Goal: Transaction & Acquisition: Purchase product/service

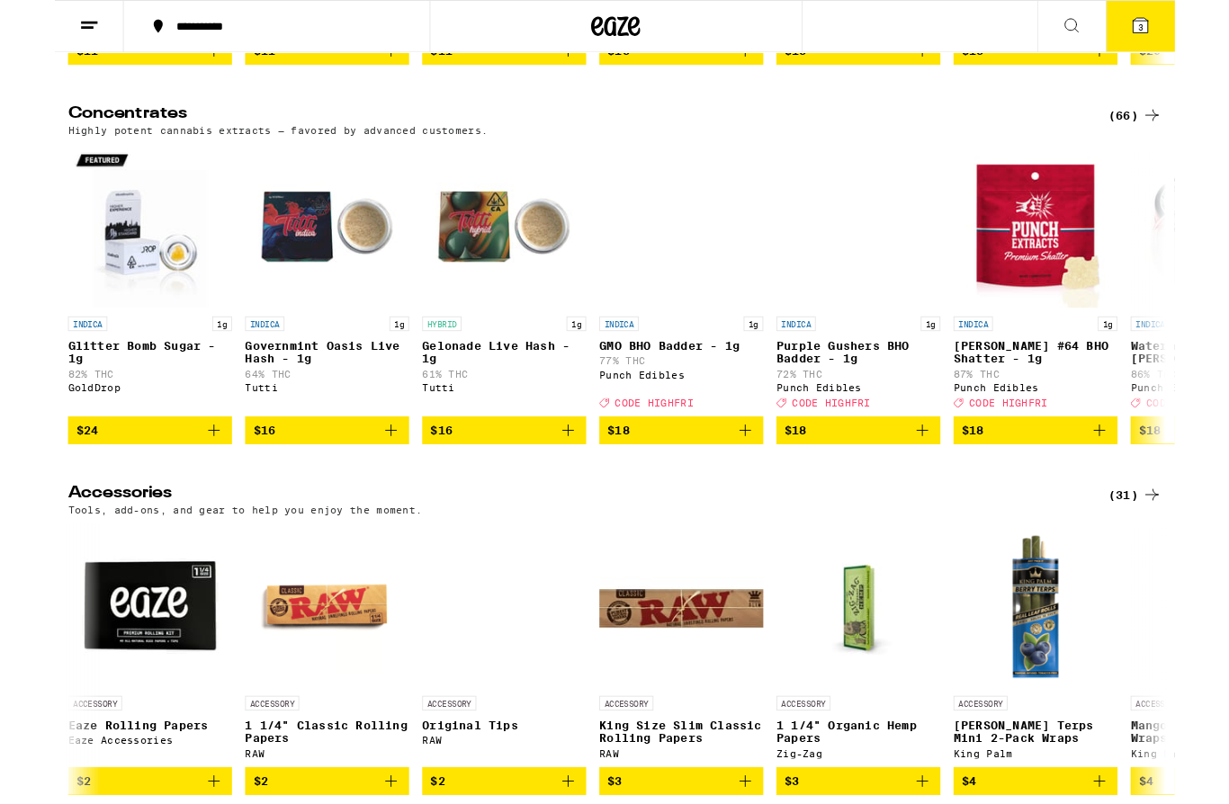
scroll to position [8754, 0]
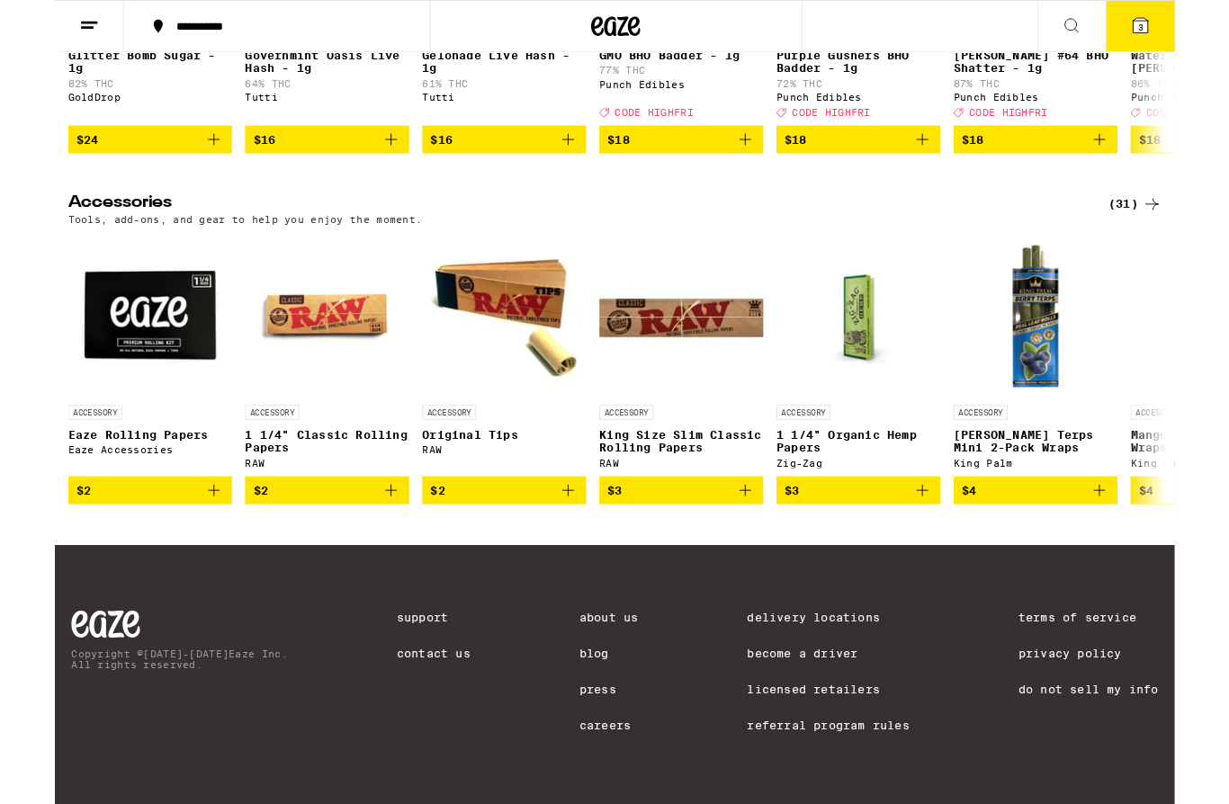
click at [380, 670] on link "Support" at bounding box center [415, 677] width 81 height 14
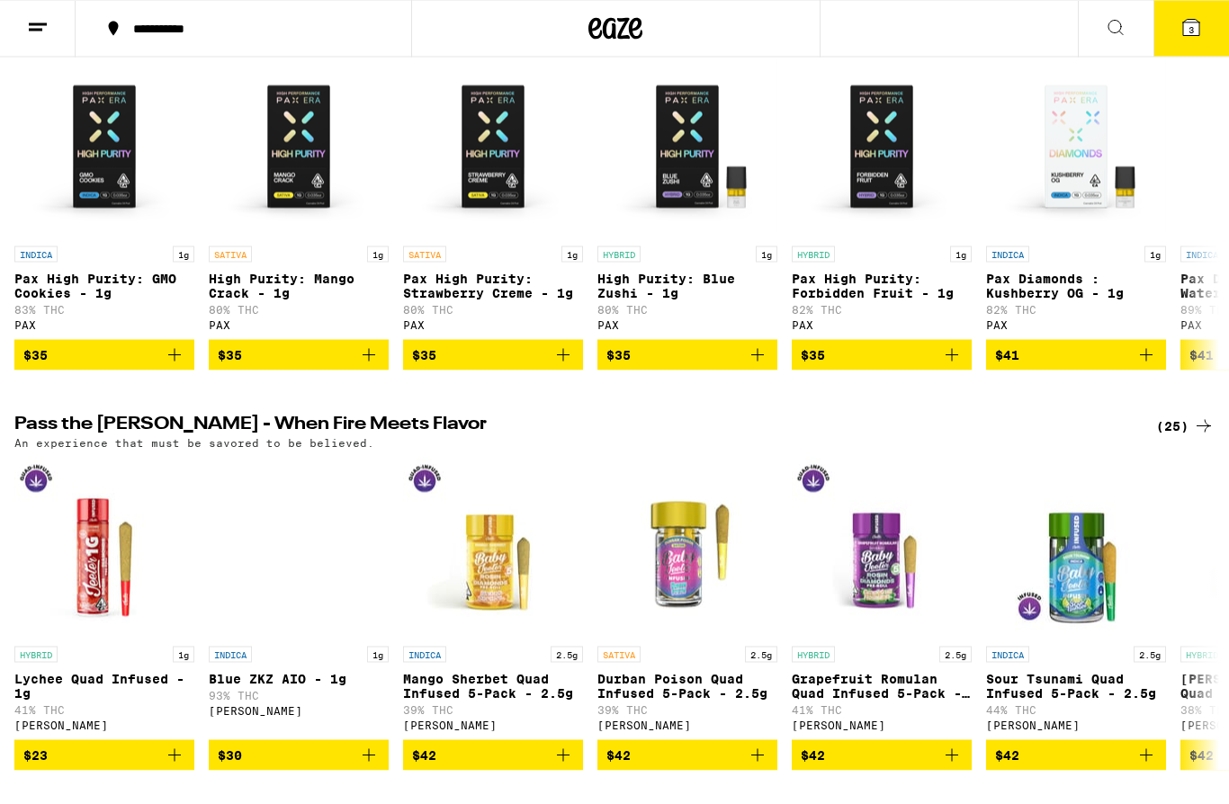
scroll to position [4475, 0]
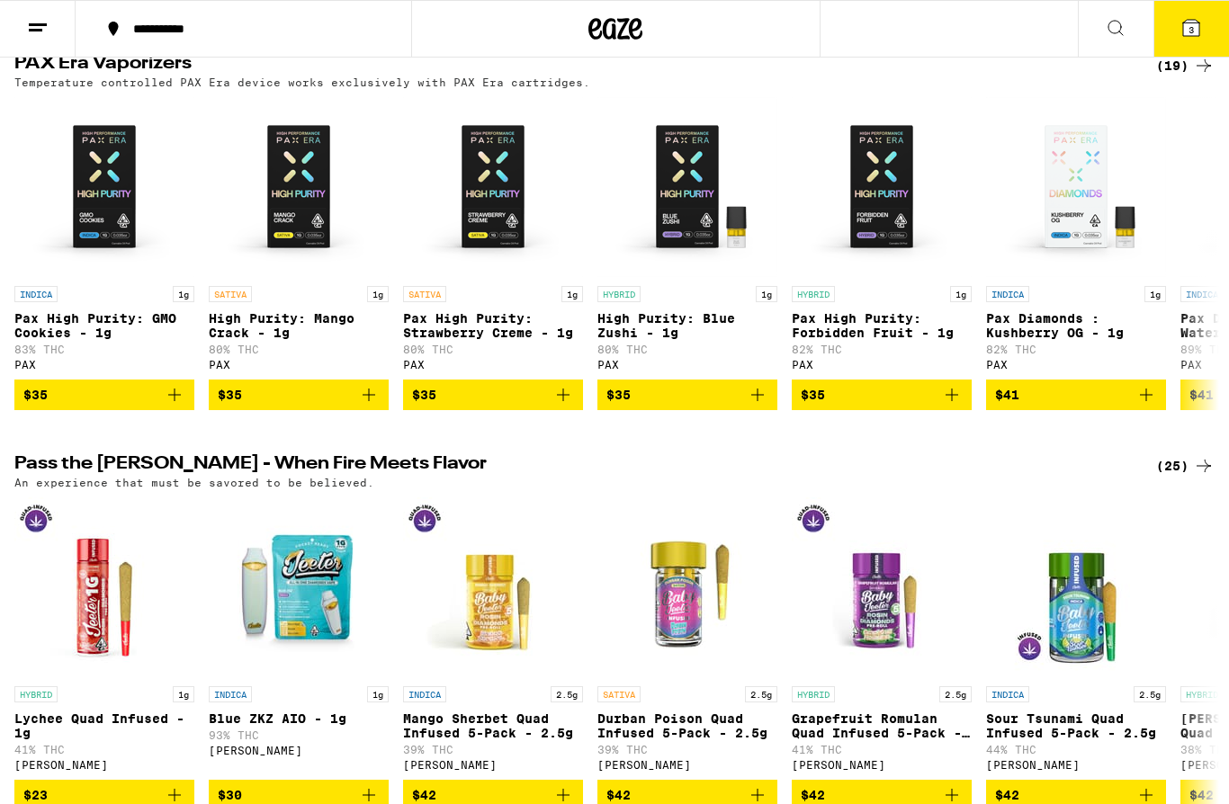
click at [1110, 33] on icon at bounding box center [1116, 28] width 22 height 22
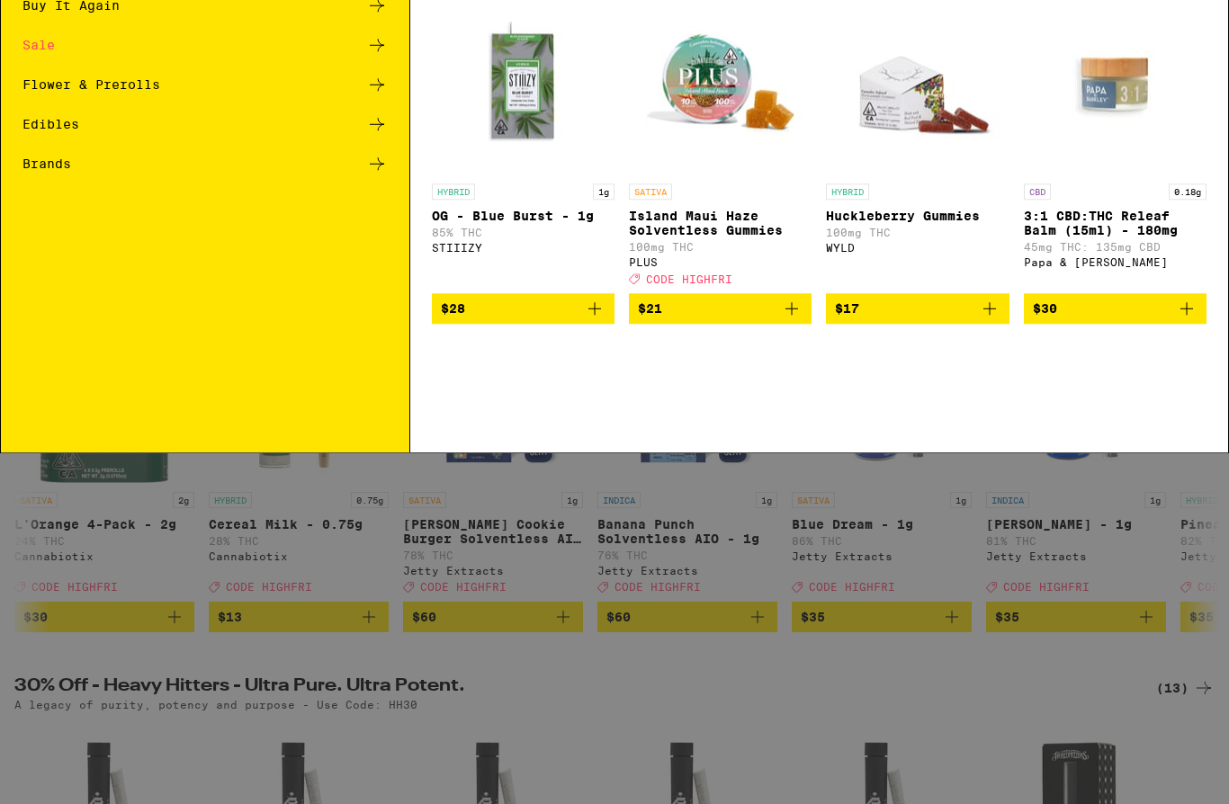
scroll to position [0, 0]
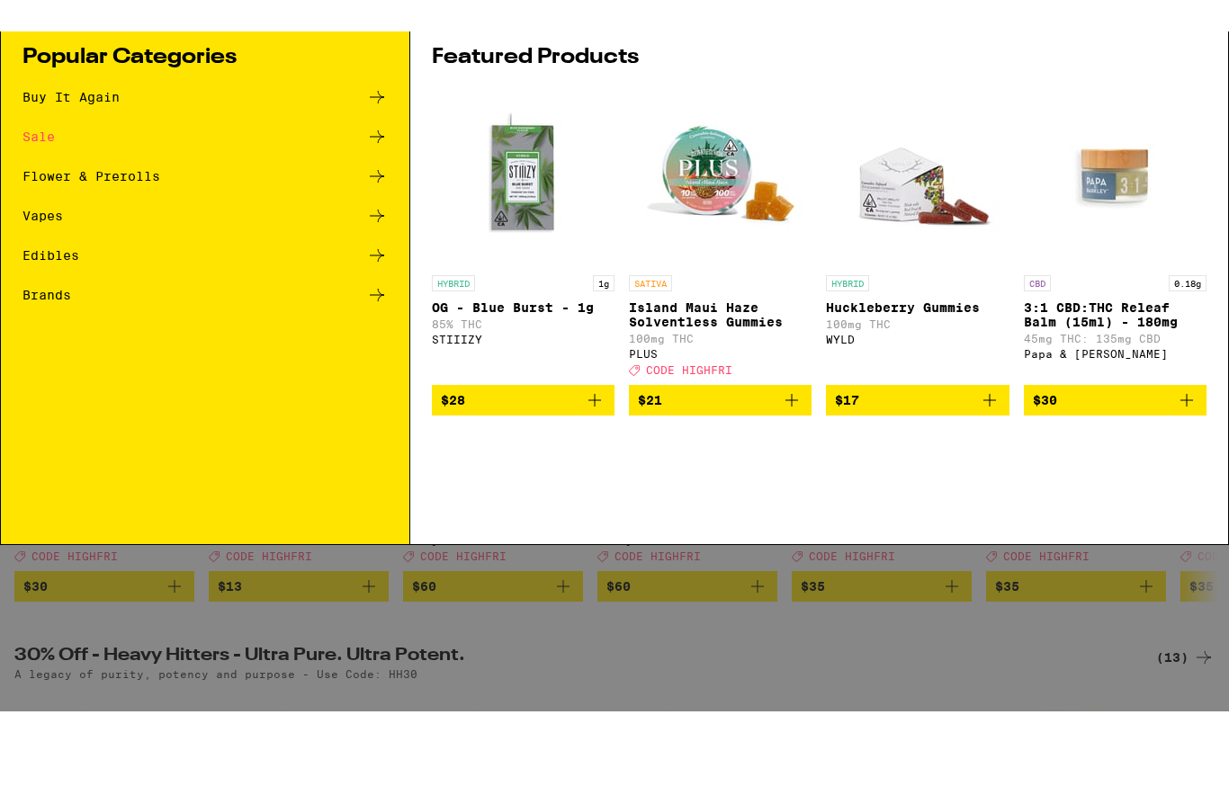
click at [258, 550] on div "Search for Products Popular Categories Buy It Again Sale Flower & Prerolls Vape…" at bounding box center [614, 371] width 1229 height 742
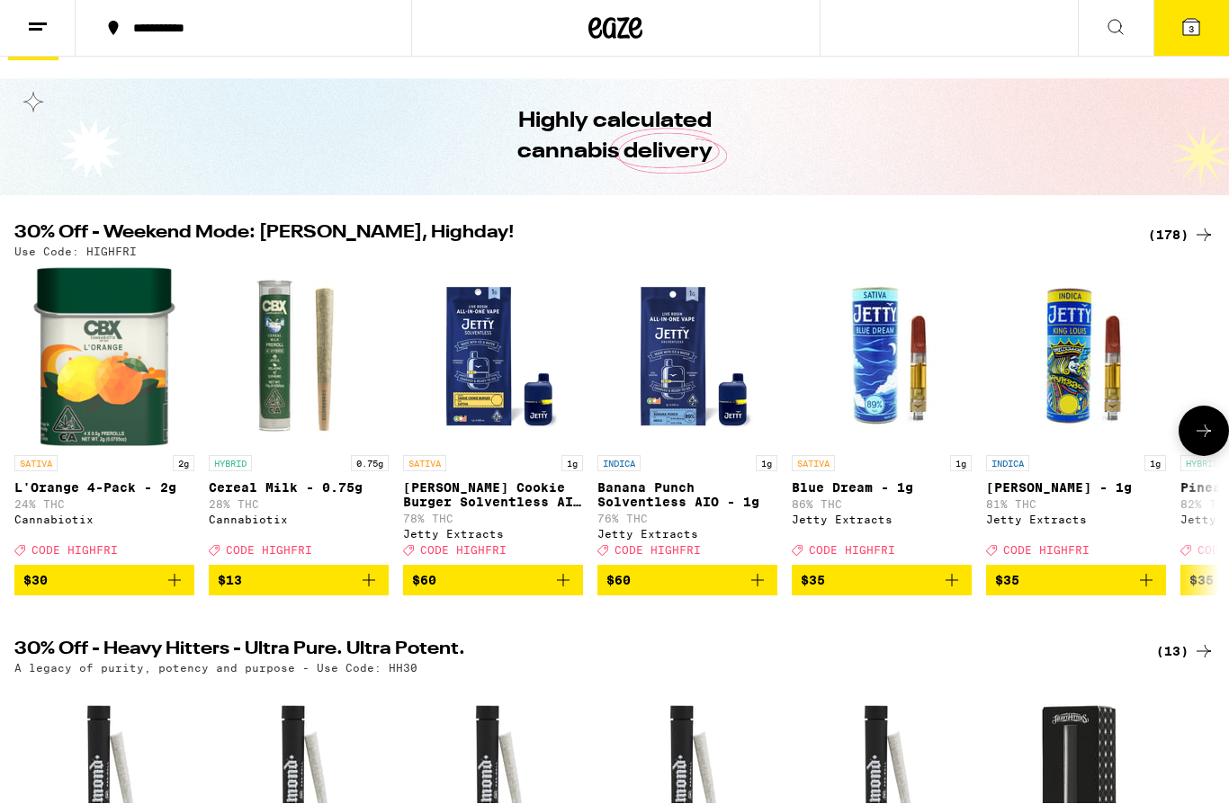
scroll to position [37, 0]
click at [1185, 231] on div "(178)" at bounding box center [1181, 235] width 67 height 22
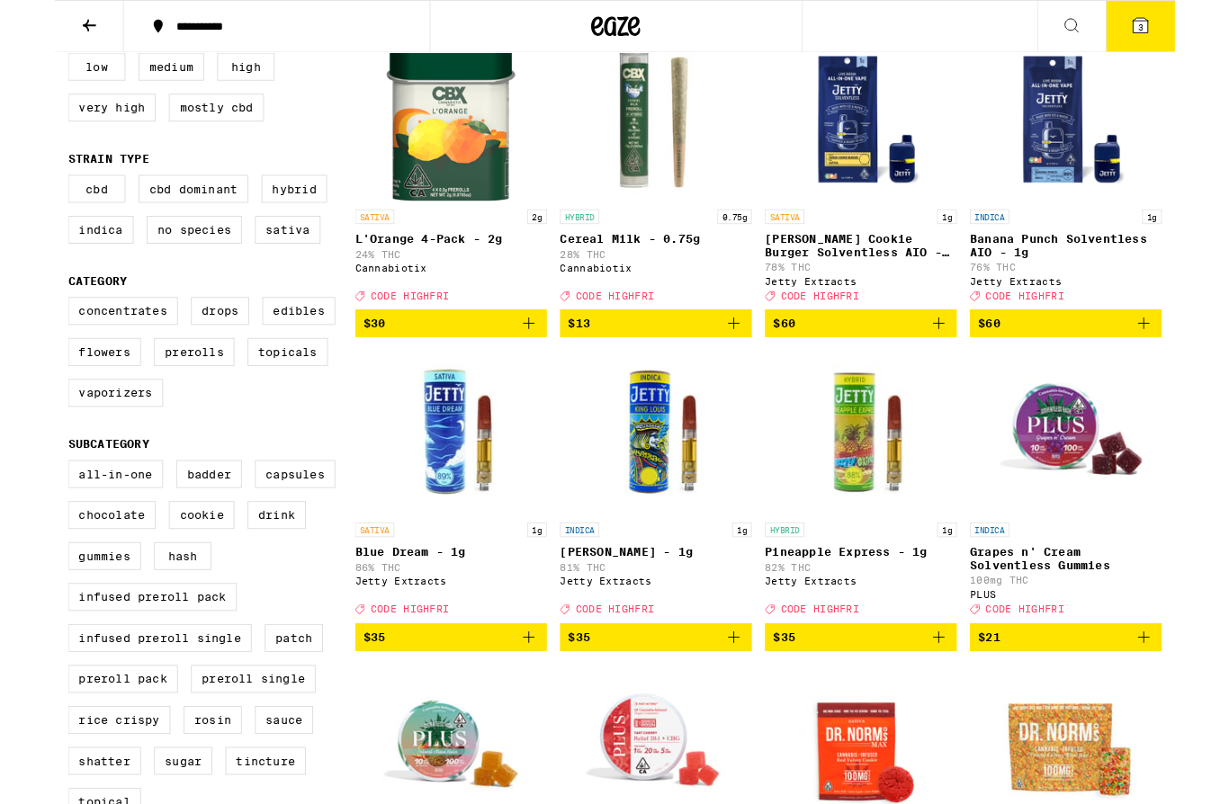
scroll to position [231, 0]
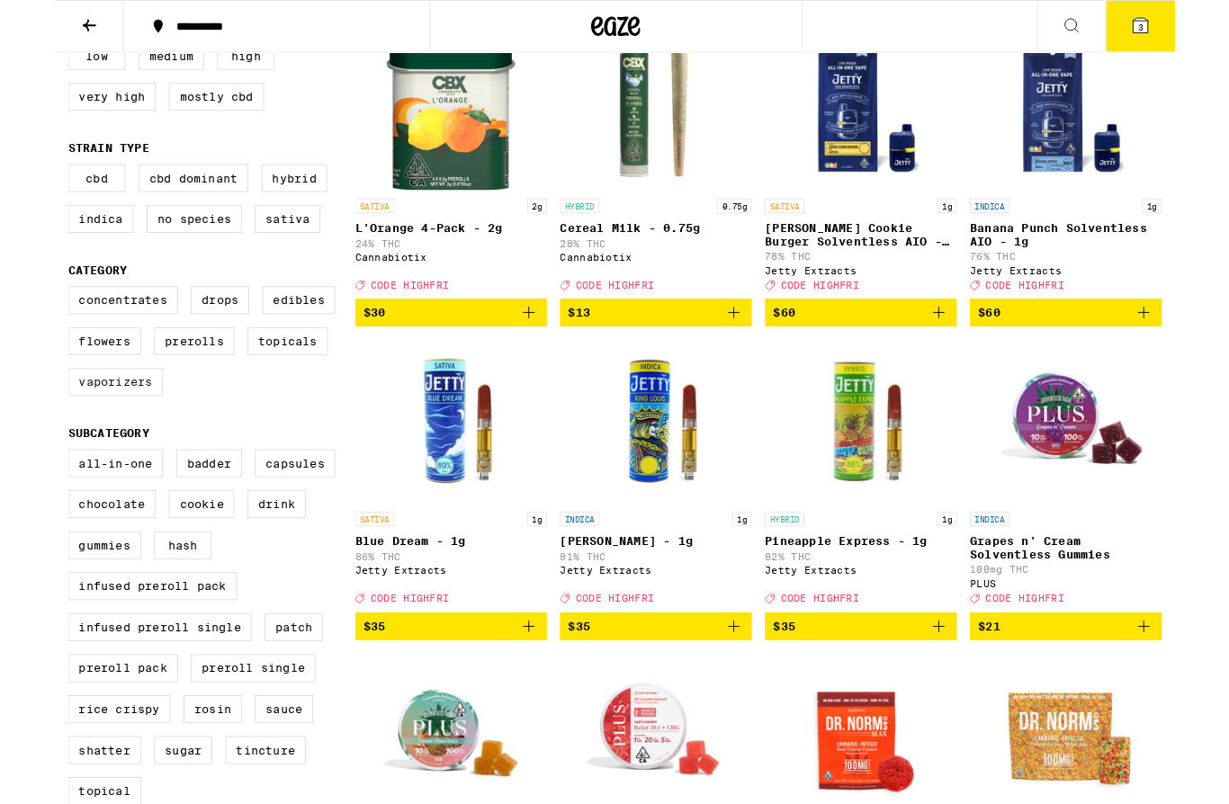
click at [92, 434] on label "Vaporizers" at bounding box center [66, 419] width 104 height 31
click at [19, 318] on input "Vaporizers" at bounding box center [18, 317] width 1 height 1
checkbox input "true"
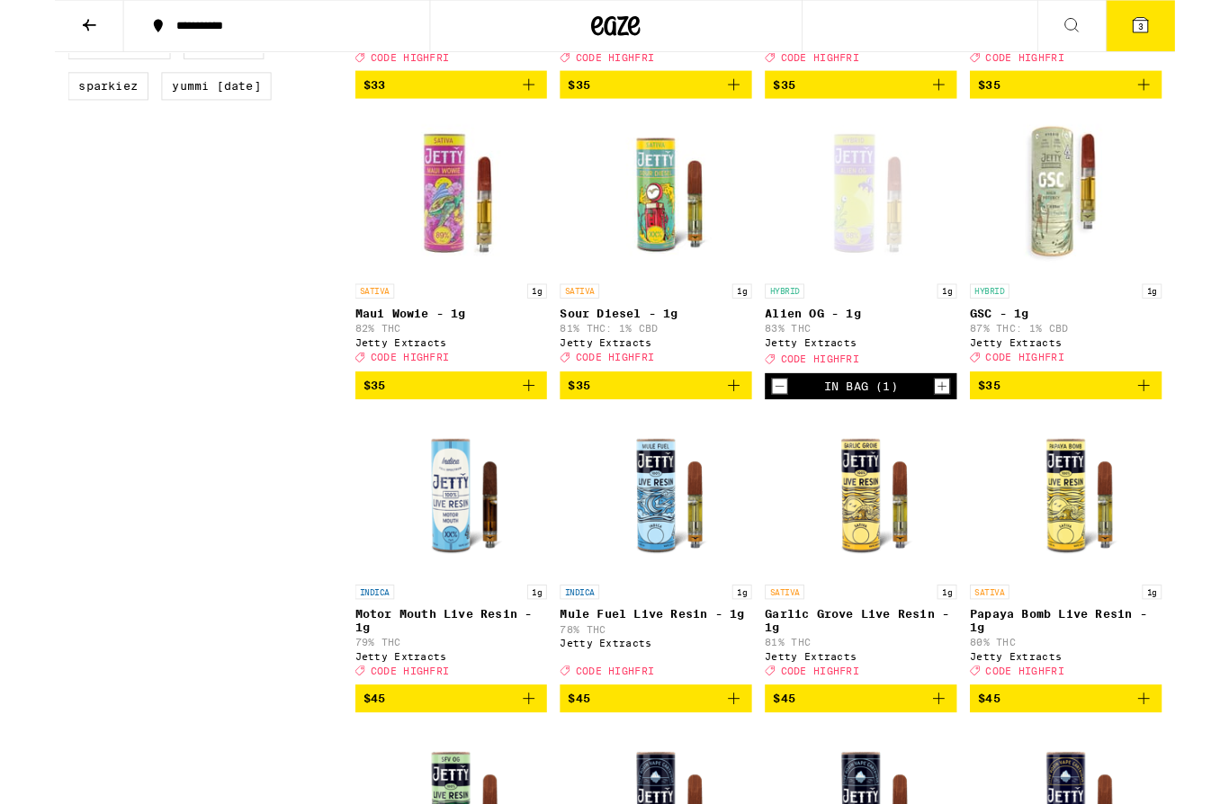
scroll to position [1814, 0]
click at [800, 434] on icon "Decrement" at bounding box center [795, 424] width 16 height 22
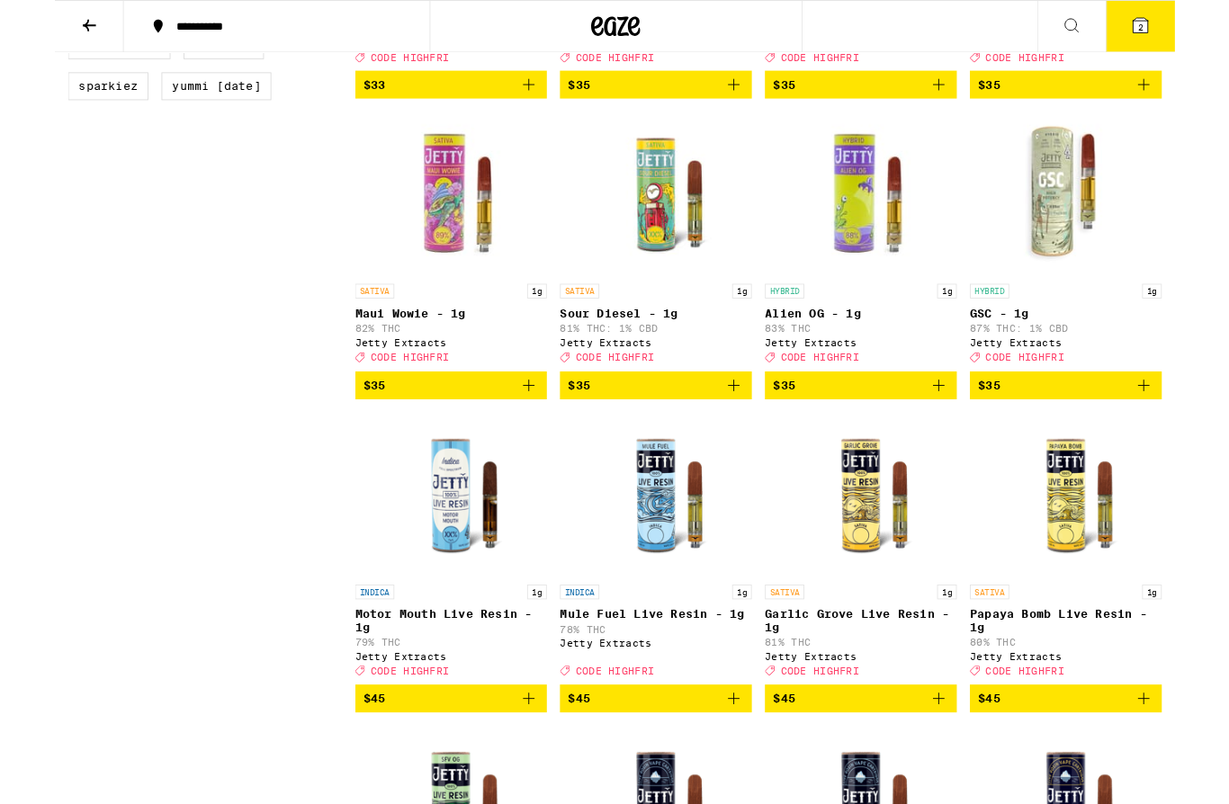
click at [1190, 24] on span "2" at bounding box center [1190, 29] width 5 height 11
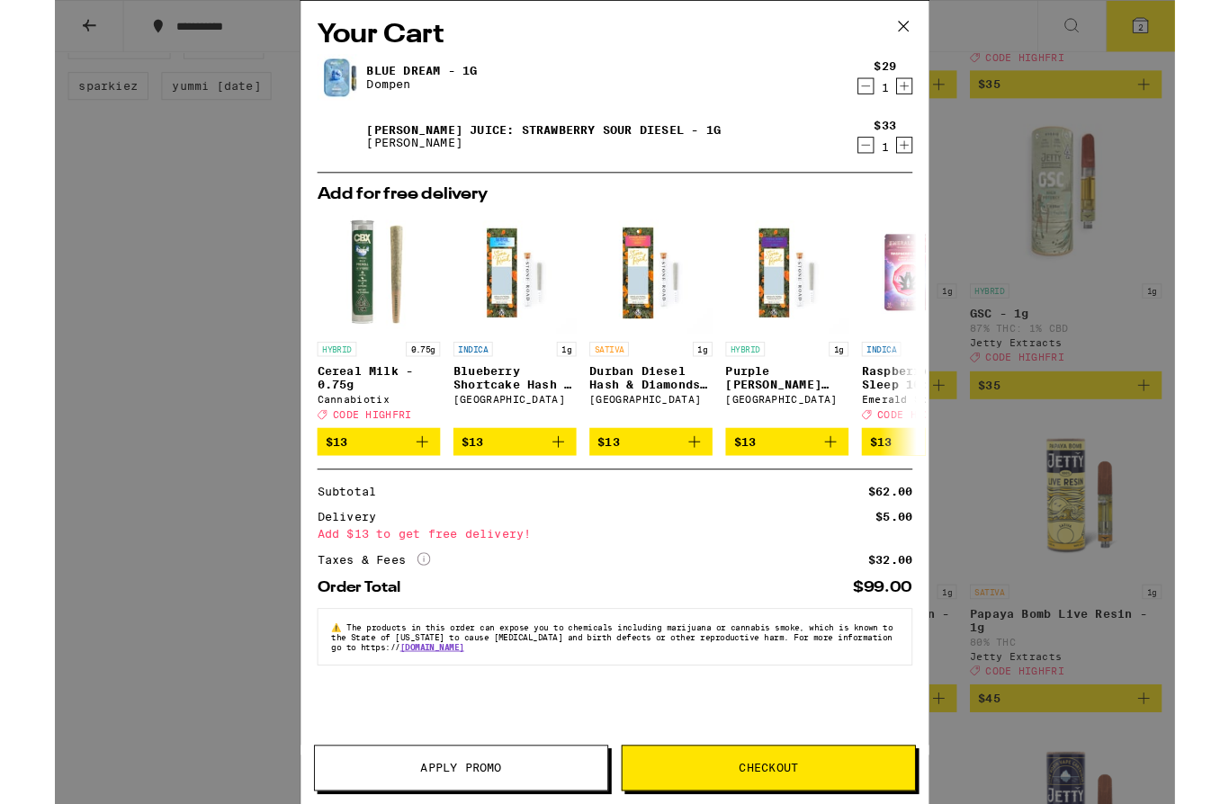
click at [887, 96] on icon "Decrement" at bounding box center [890, 95] width 16 height 22
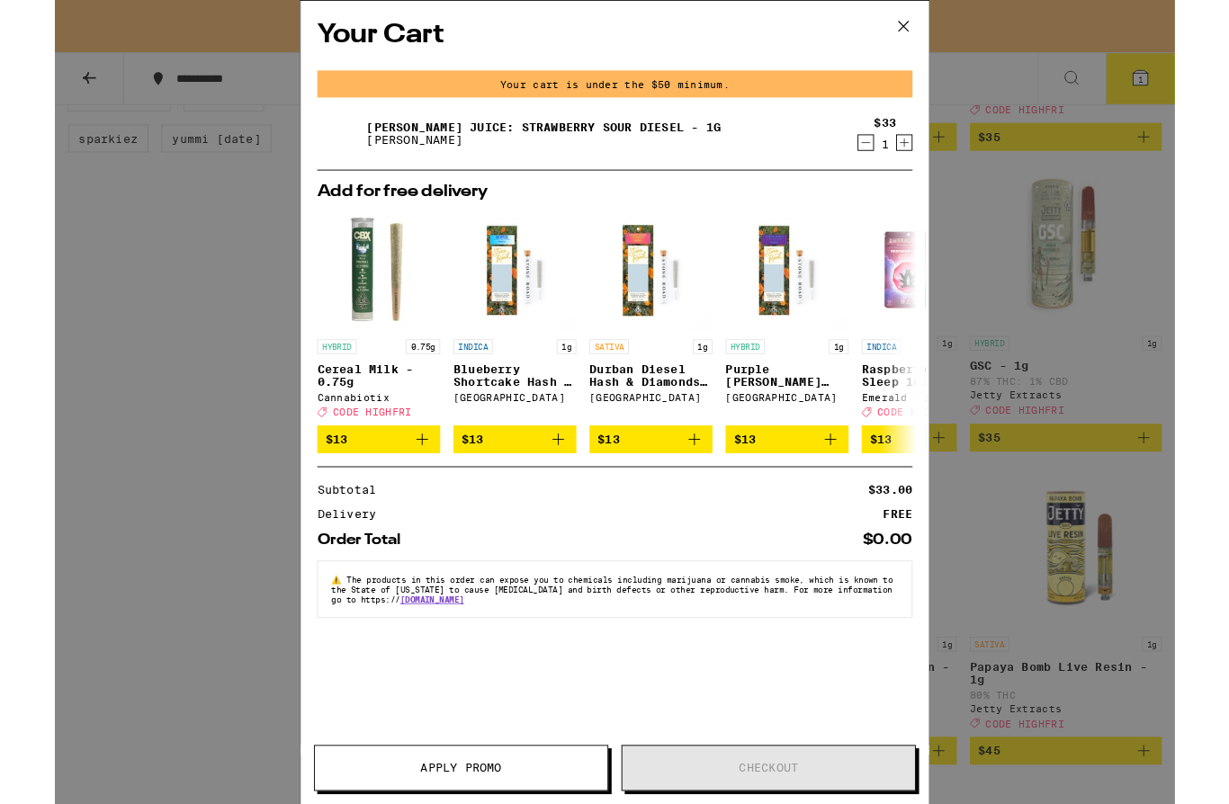
click at [889, 164] on icon "Decrement" at bounding box center [890, 157] width 16 height 22
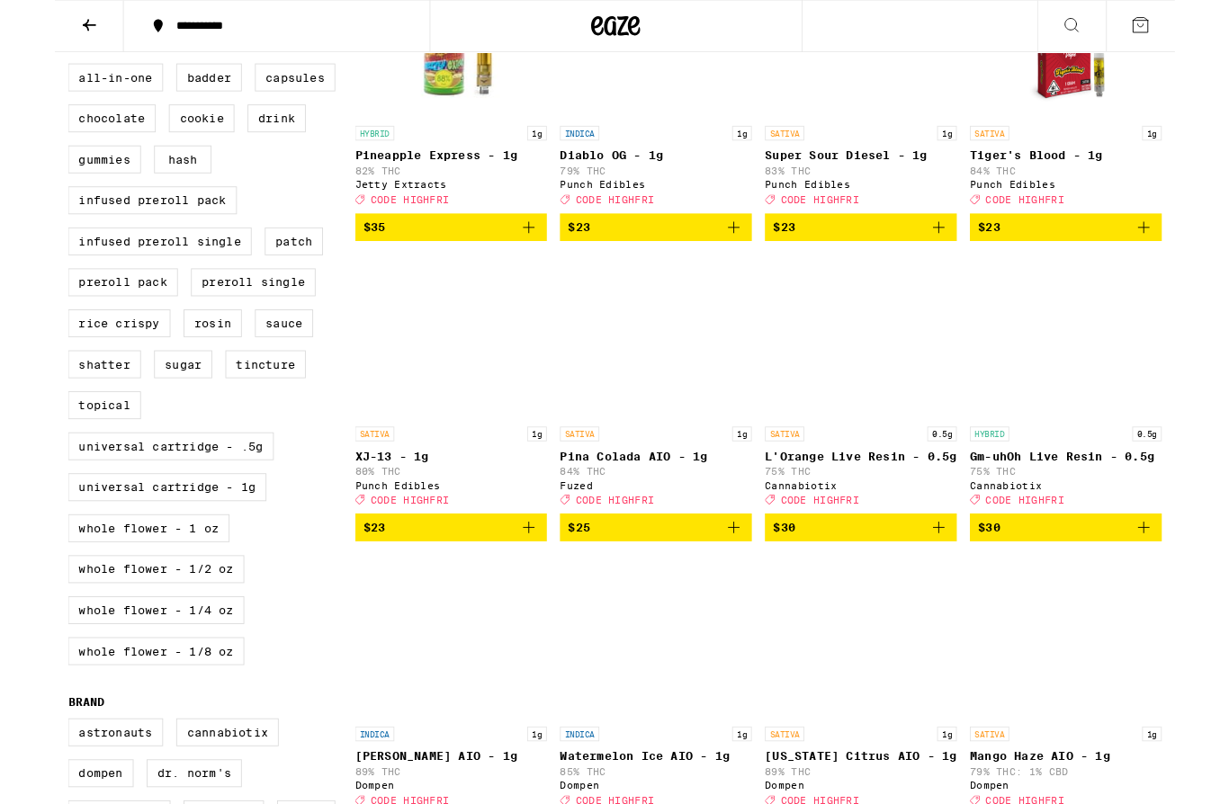
scroll to position [655, 0]
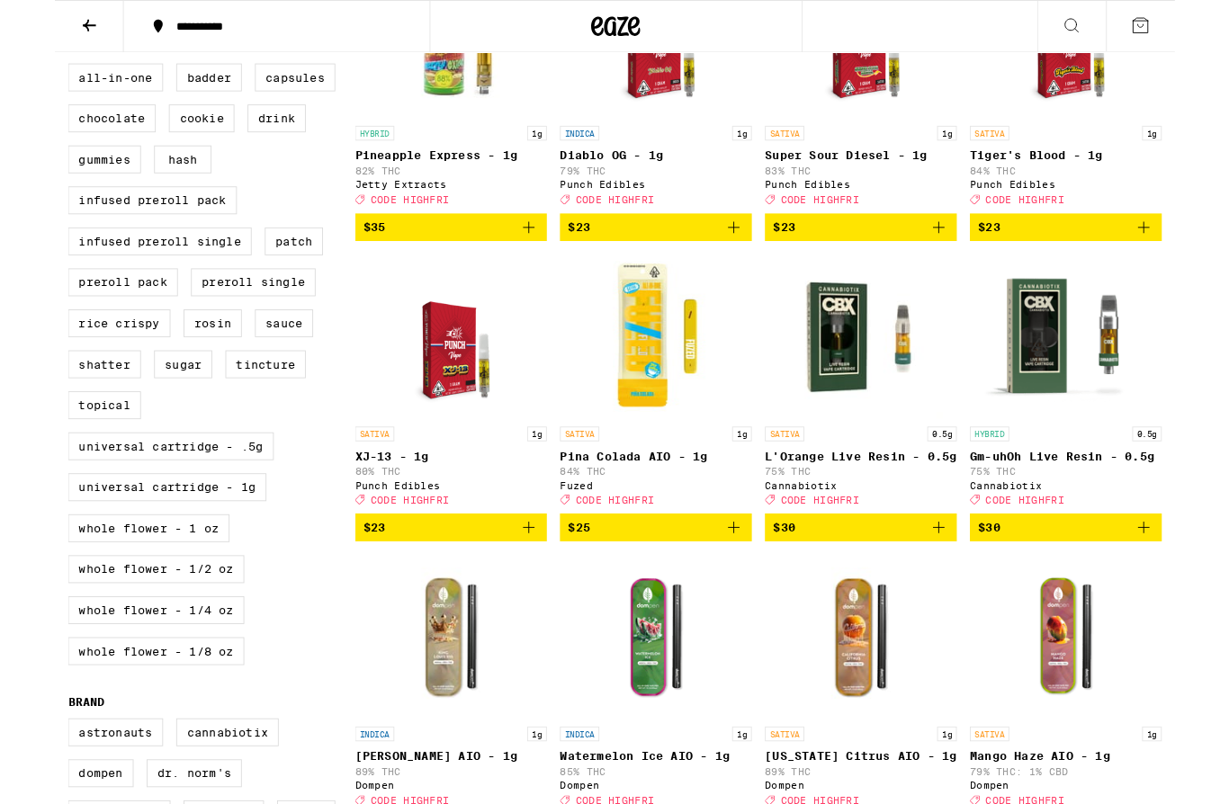
click at [1112, 260] on span "$23" at bounding box center [1109, 249] width 193 height 22
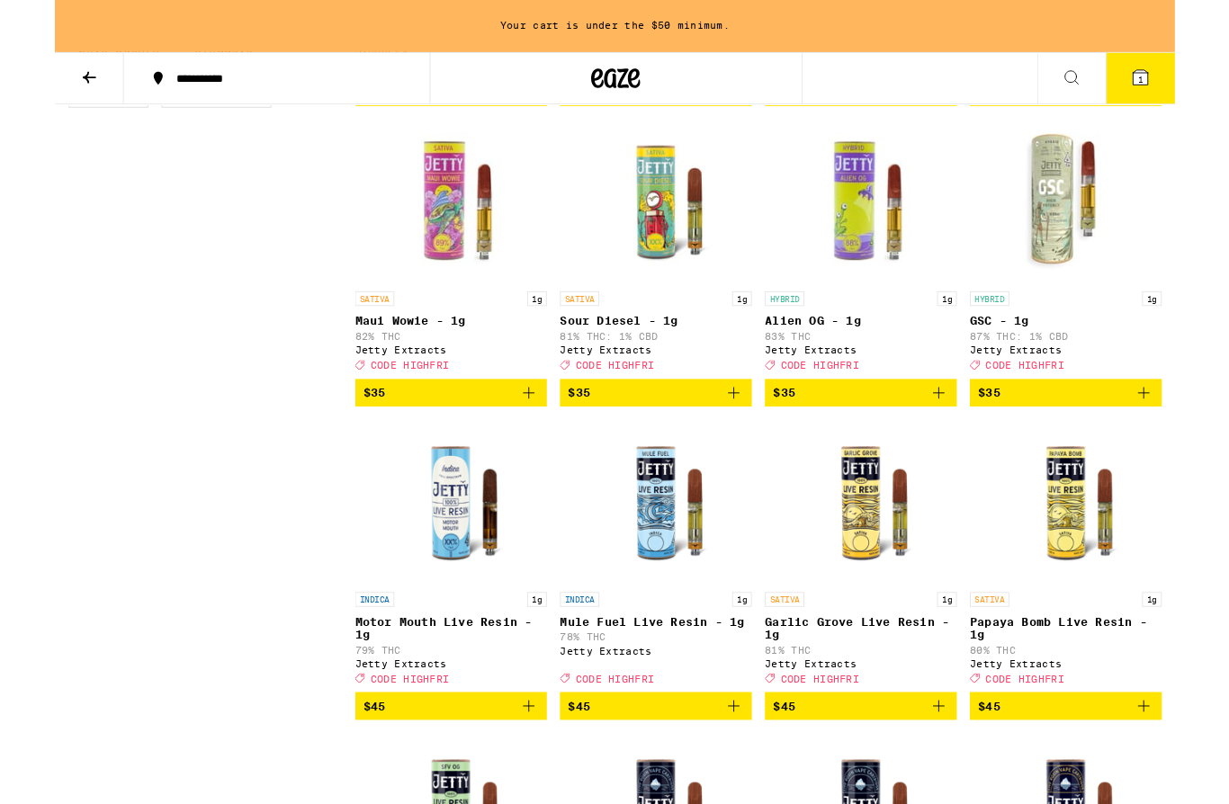
scroll to position [1863, 0]
click at [469, 442] on span "$35" at bounding box center [434, 431] width 193 height 22
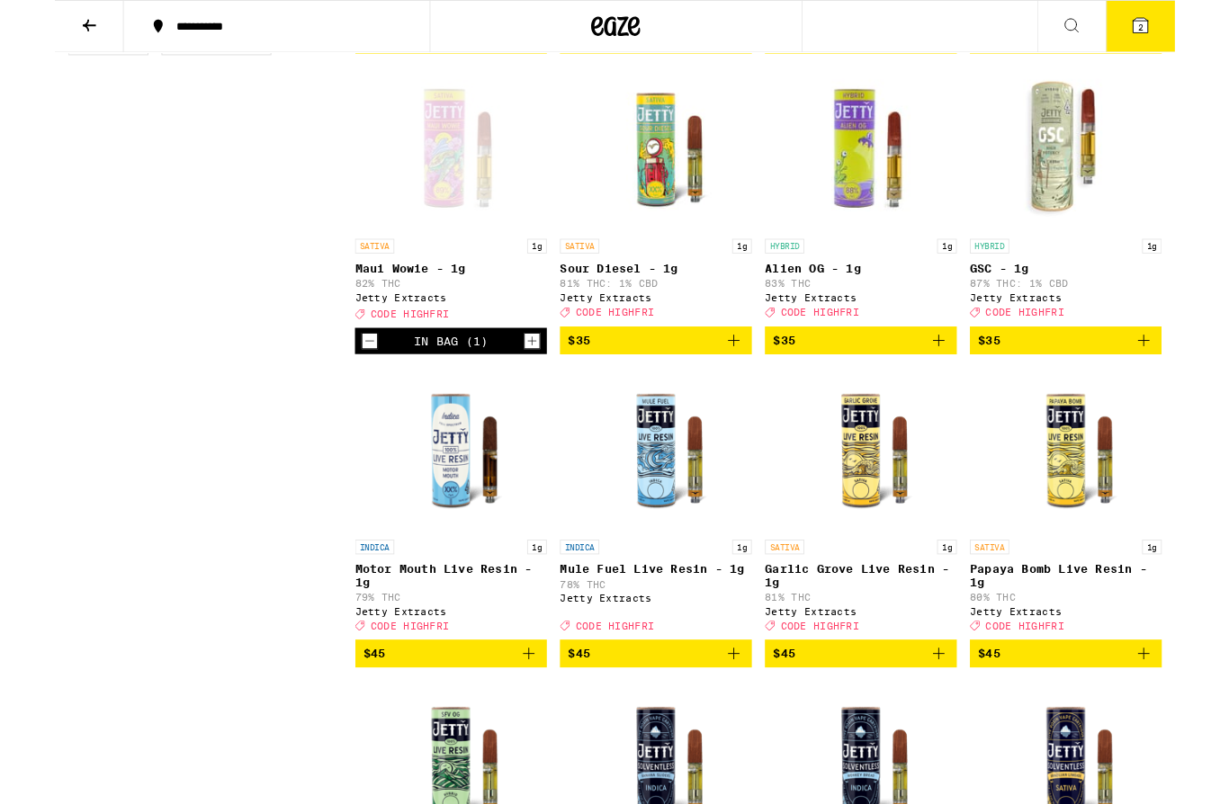
click at [855, 384] on span "$35" at bounding box center [884, 374] width 193 height 22
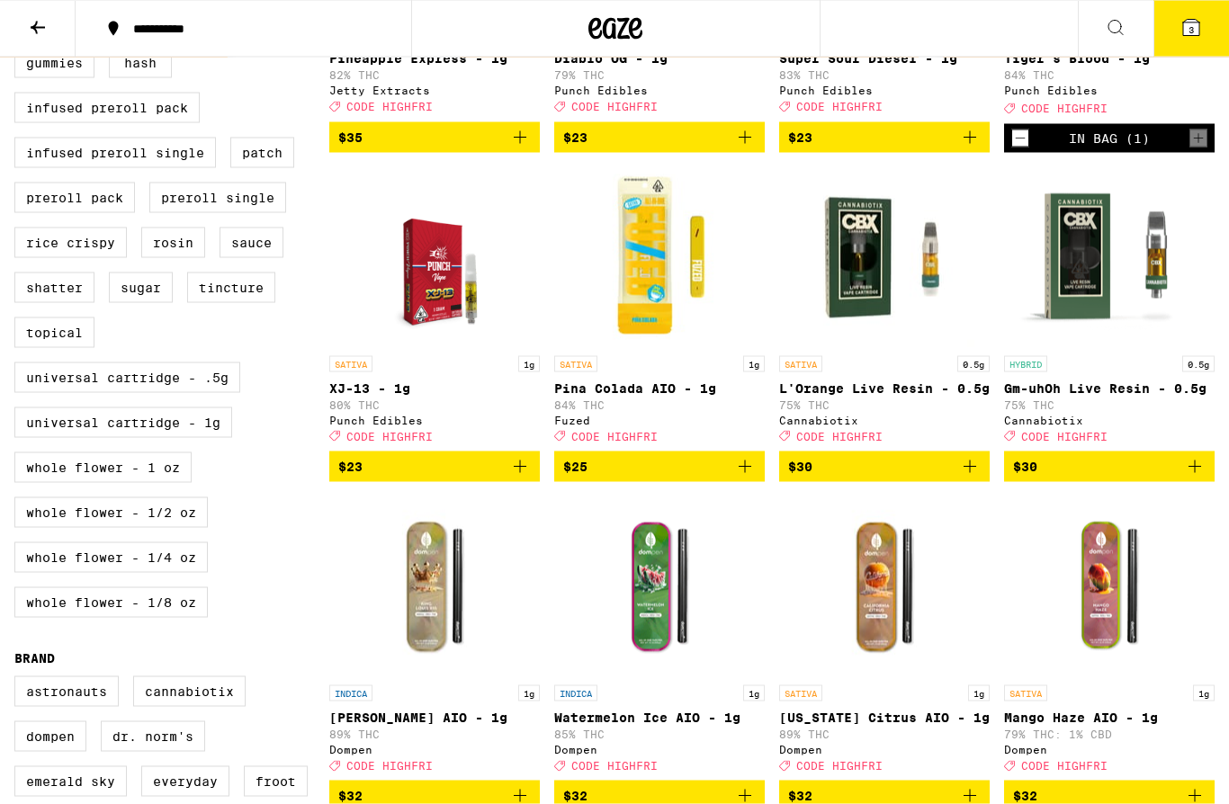
scroll to position [725, 0]
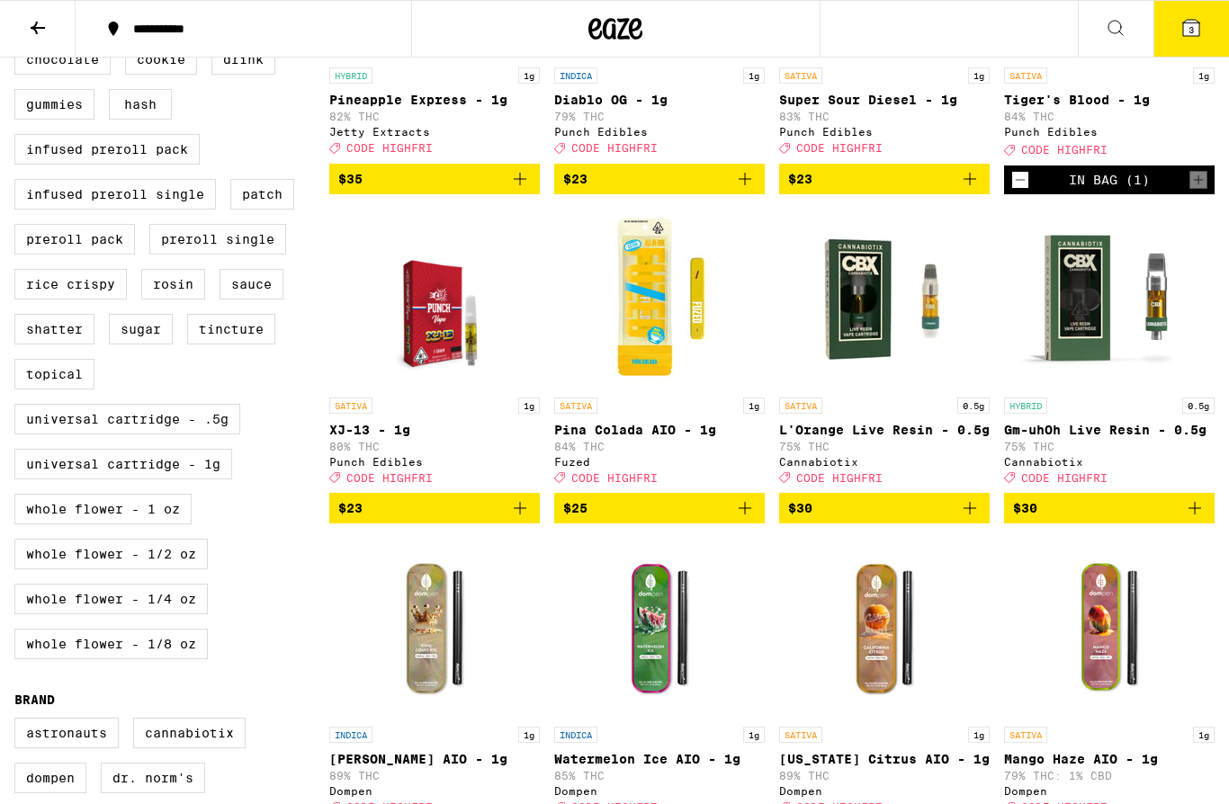
click at [1185, 42] on button "3" at bounding box center [1191, 29] width 76 height 56
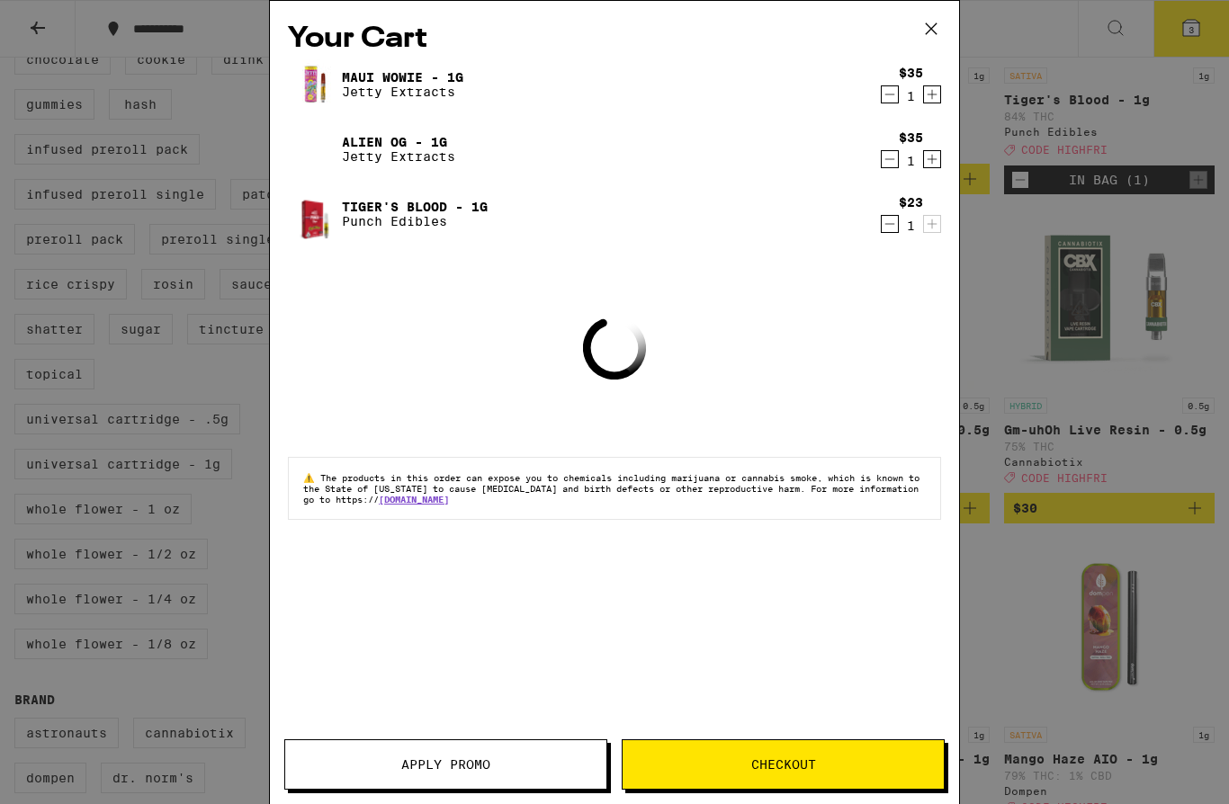
click at [450, 766] on span "Apply Promo" at bounding box center [445, 764] width 89 height 13
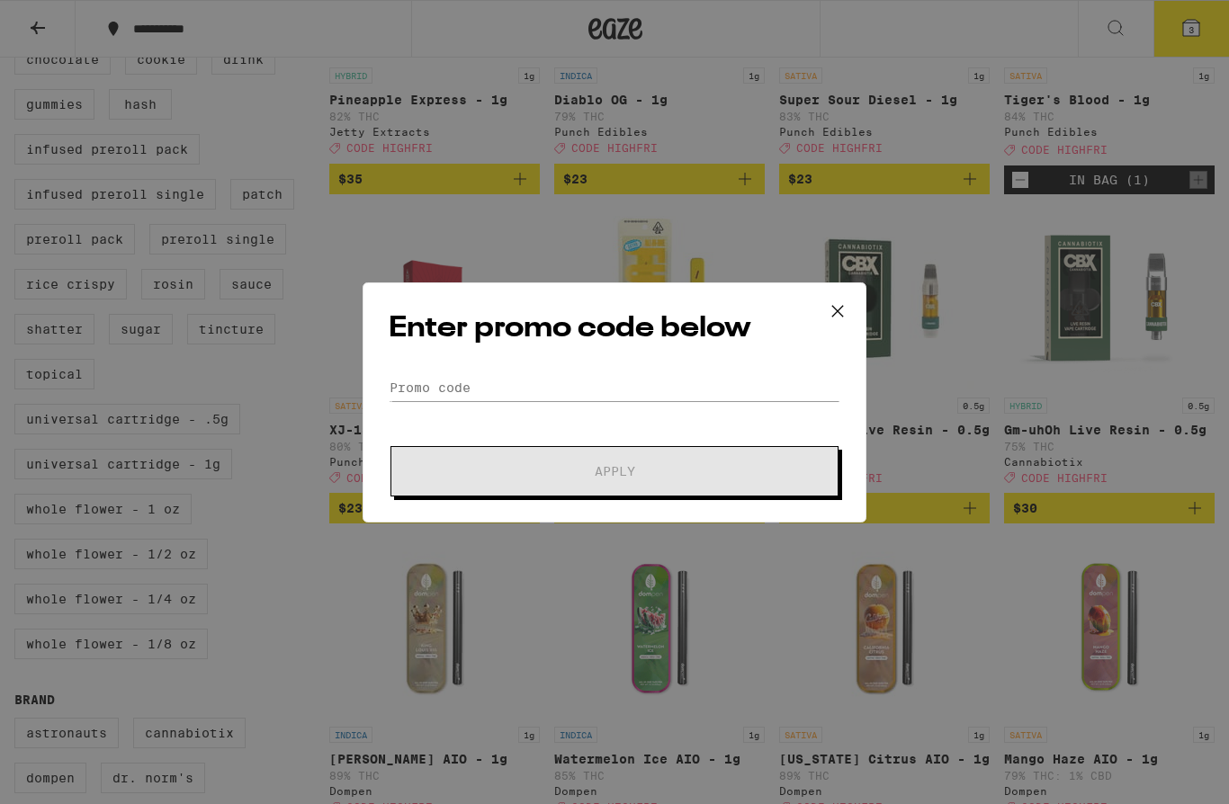
click at [438, 368] on div "Enter promo code below Promo Code Apply" at bounding box center [615, 402] width 504 height 240
click at [428, 387] on input "Promo Code" at bounding box center [615, 387] width 452 height 27
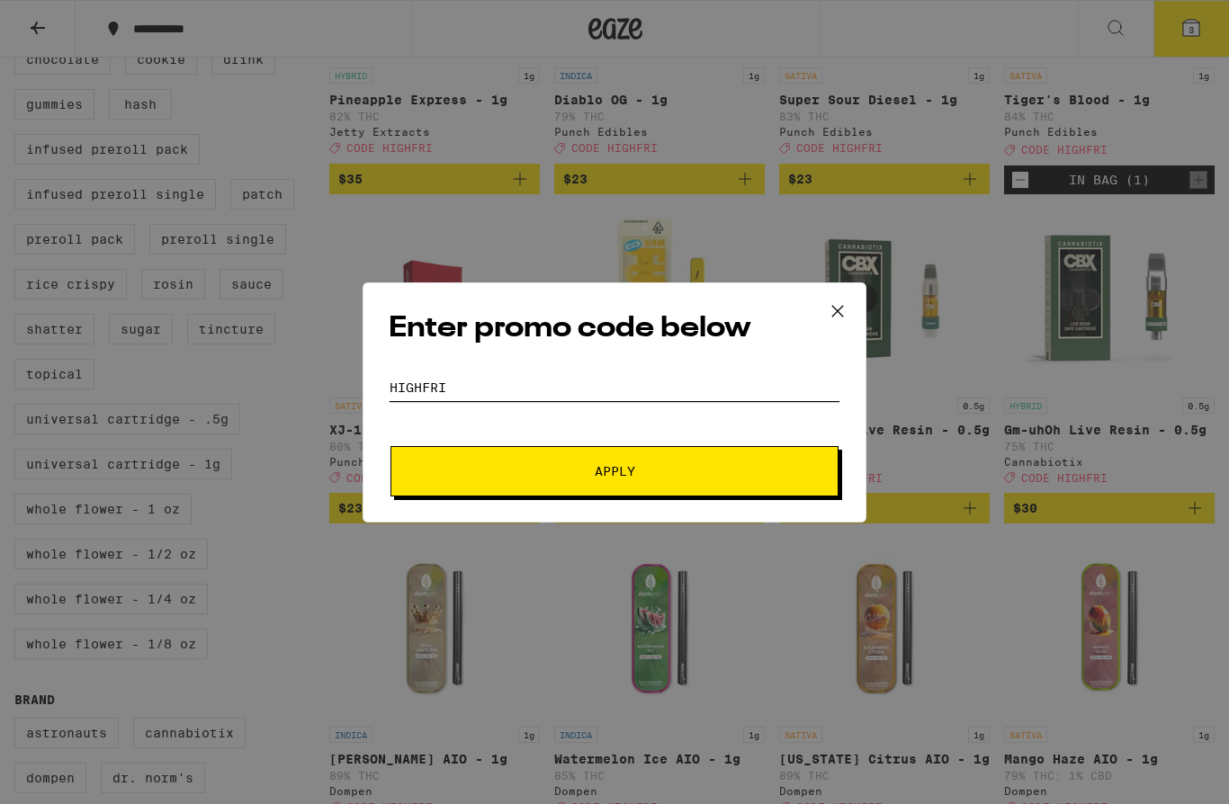
type input "Highfri"
click at [661, 465] on button "Apply" at bounding box center [614, 471] width 448 height 50
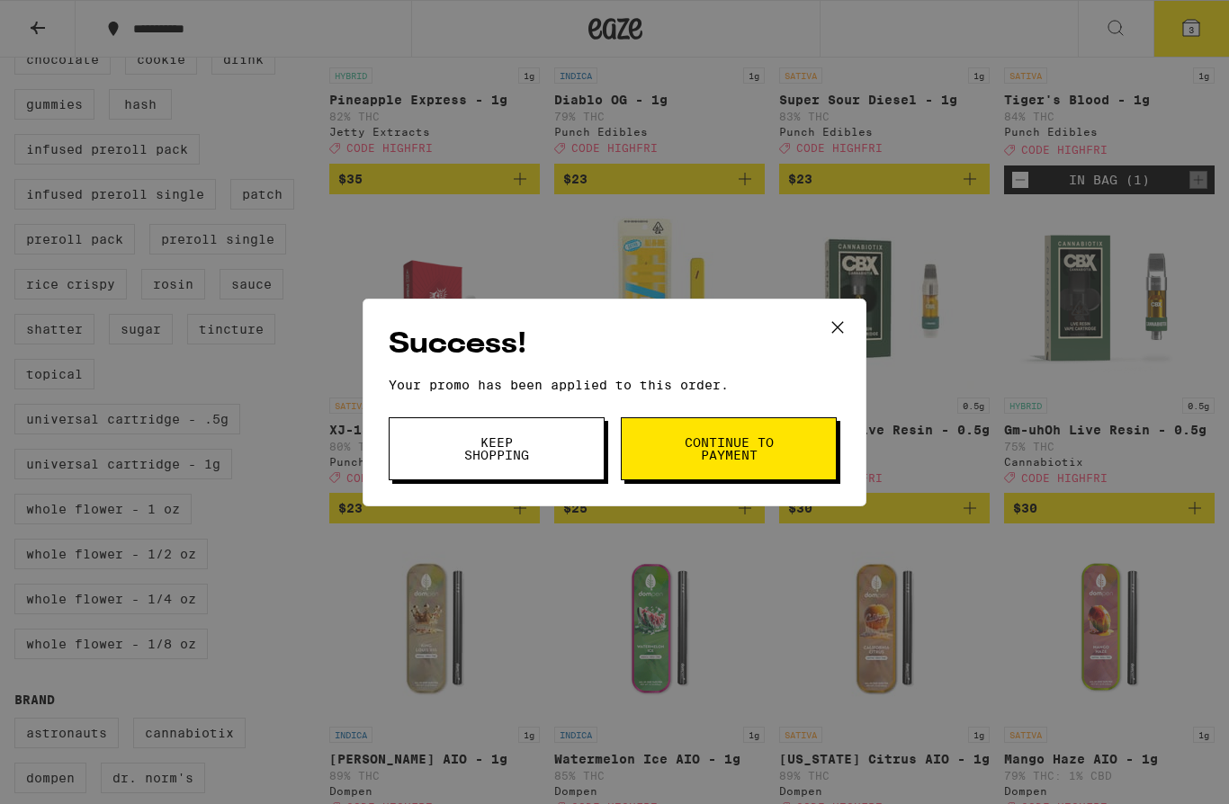
click at [728, 454] on span "Continue to payment" at bounding box center [729, 448] width 92 height 25
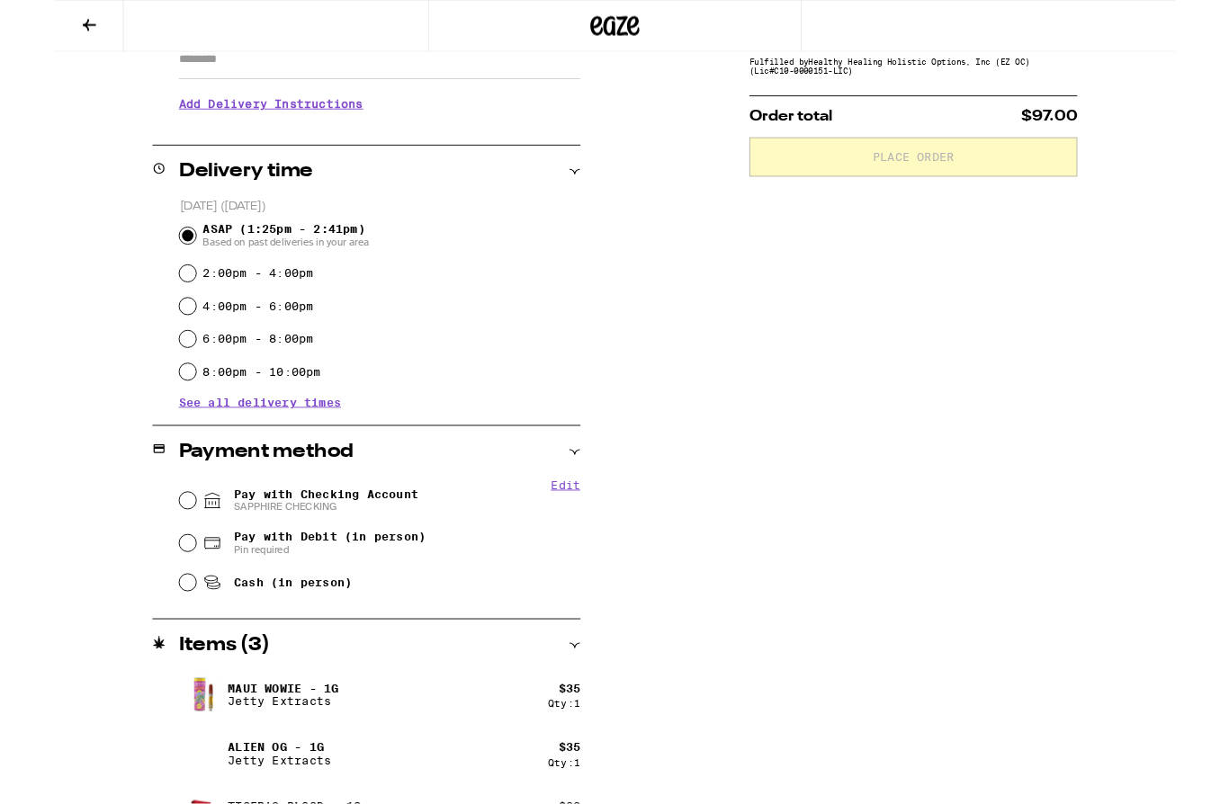
scroll to position [345, 0]
click at [148, 544] on input "Pay with Checking Account SAPPHIRE CHECKING" at bounding box center [146, 549] width 18 height 18
radio input "true"
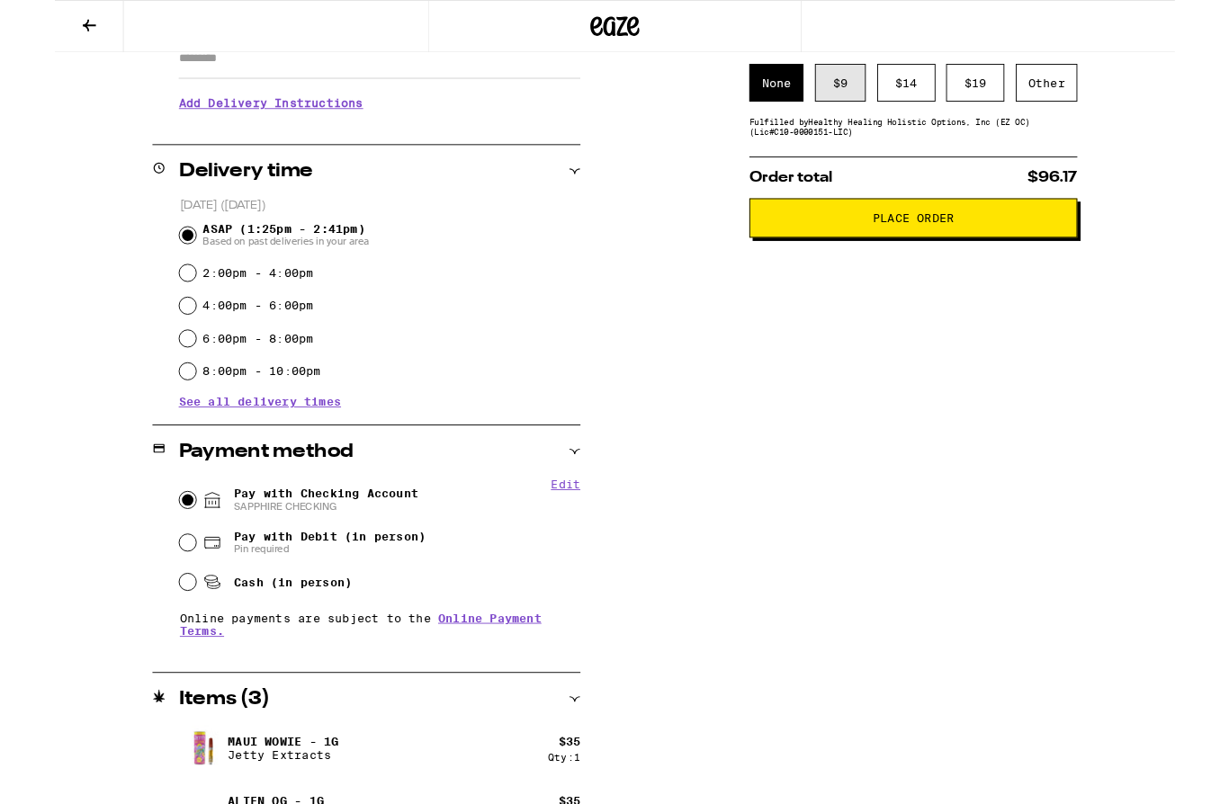
click at [865, 94] on div "$ 9" at bounding box center [862, 90] width 56 height 41
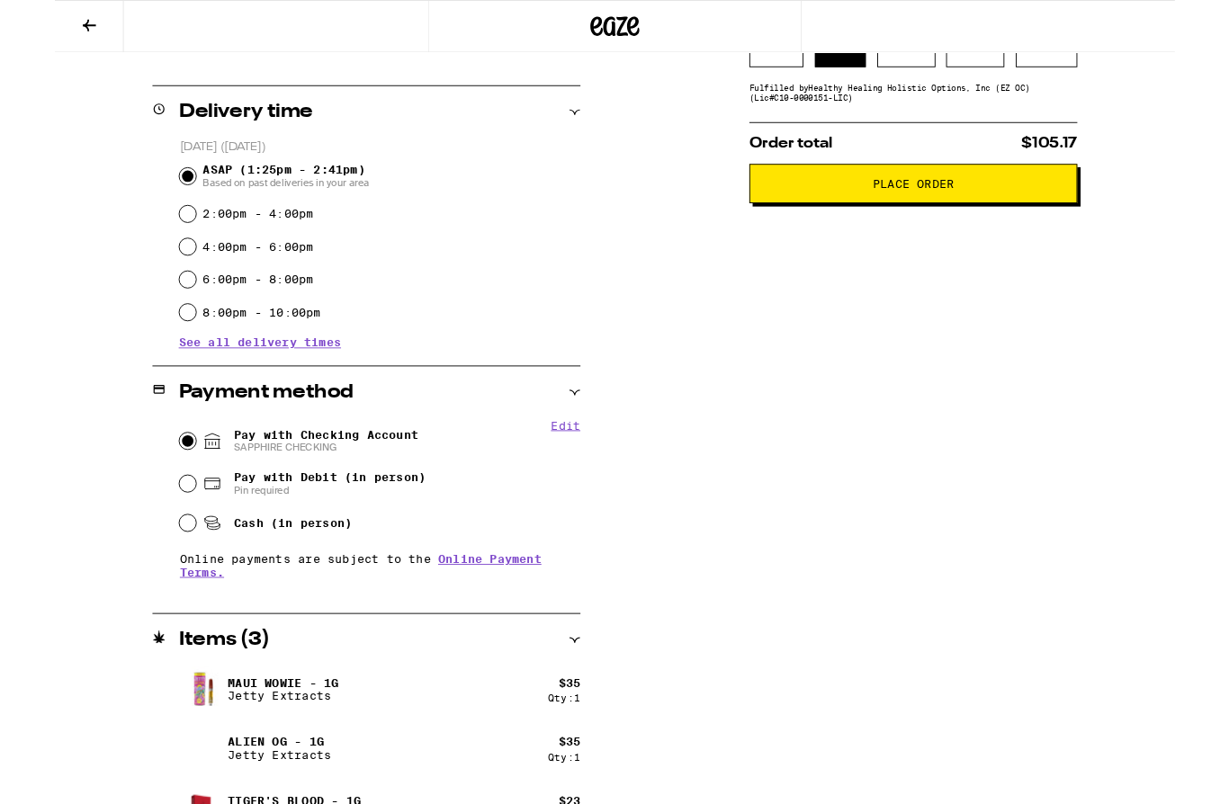
scroll to position [453, 0]
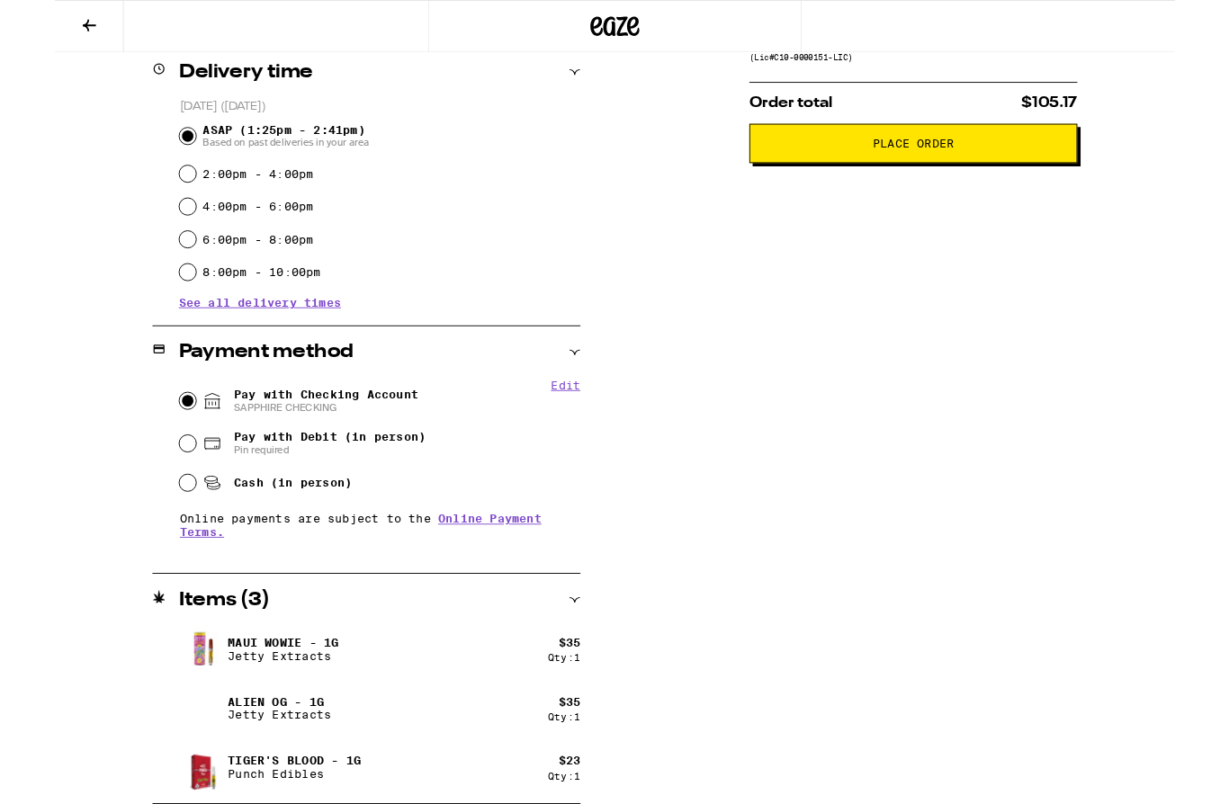
click at [959, 164] on span "Place Order" at bounding box center [942, 157] width 89 height 13
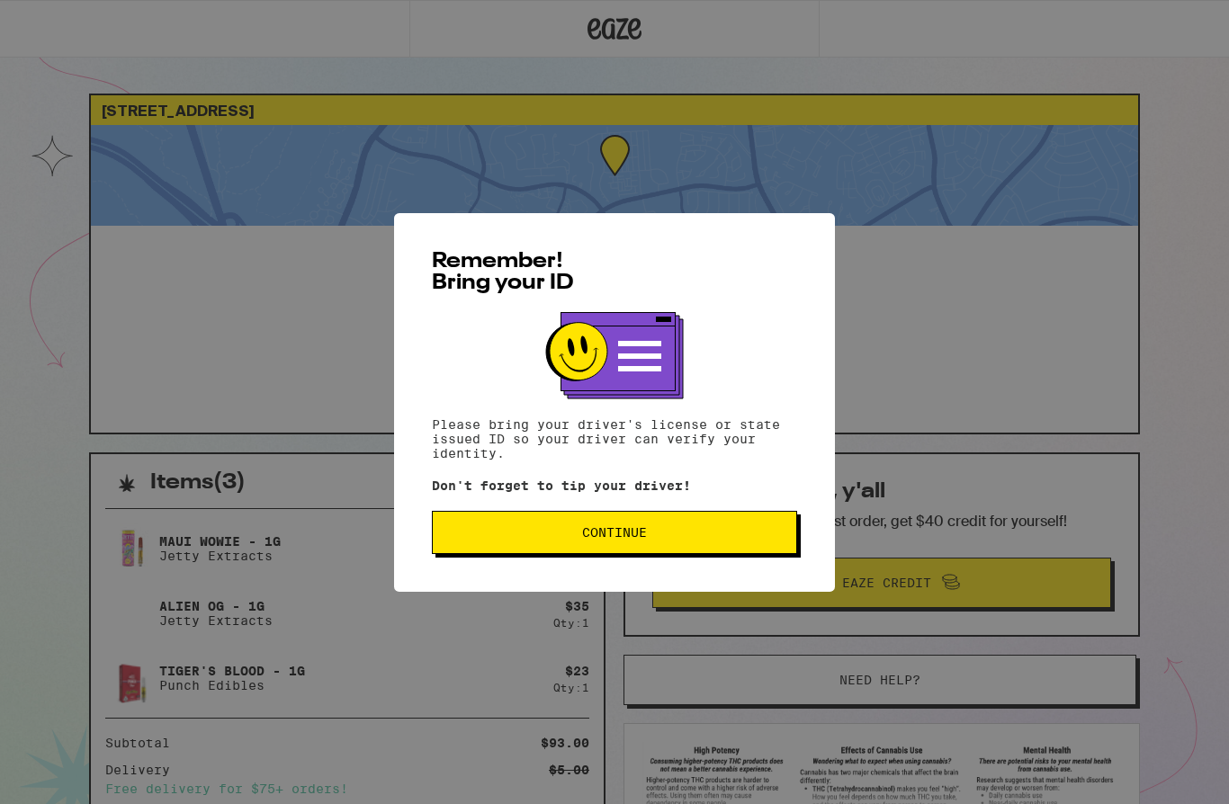
click at [626, 539] on span "Continue" at bounding box center [614, 532] width 65 height 13
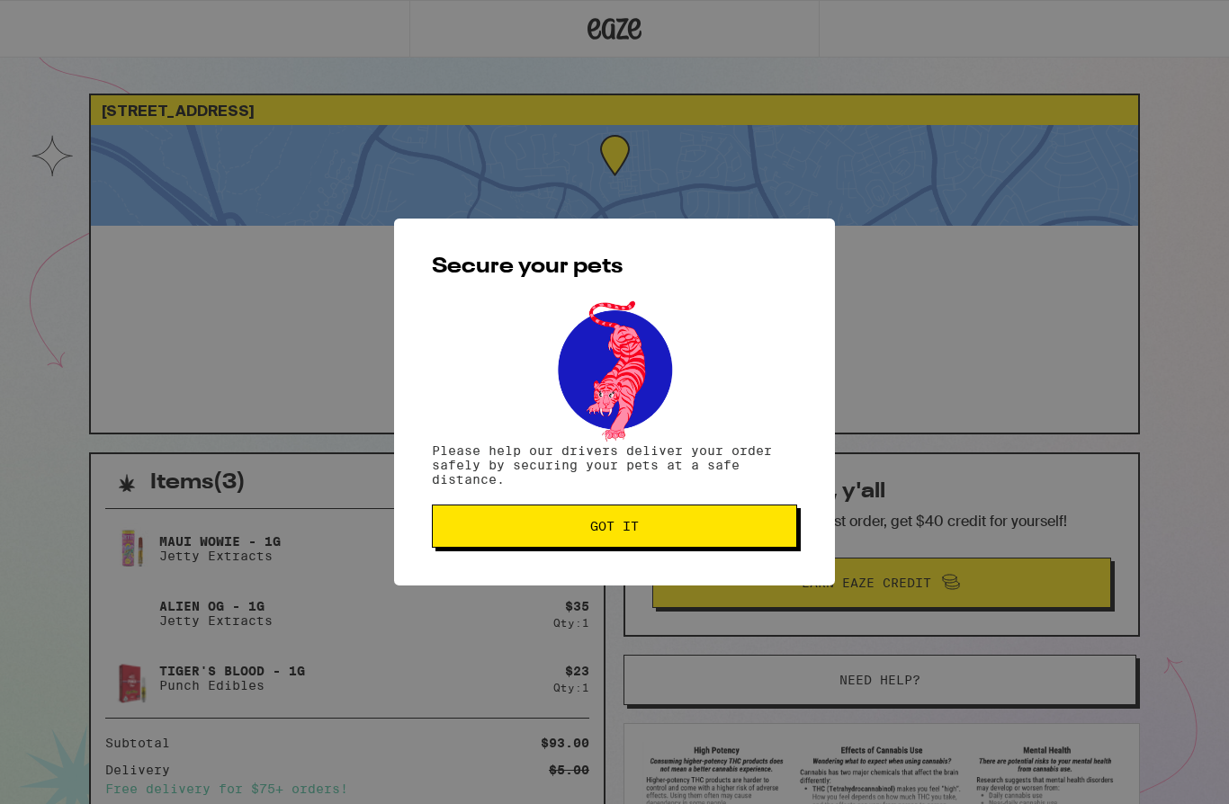
click at [623, 528] on span "Got it" at bounding box center [614, 526] width 49 height 13
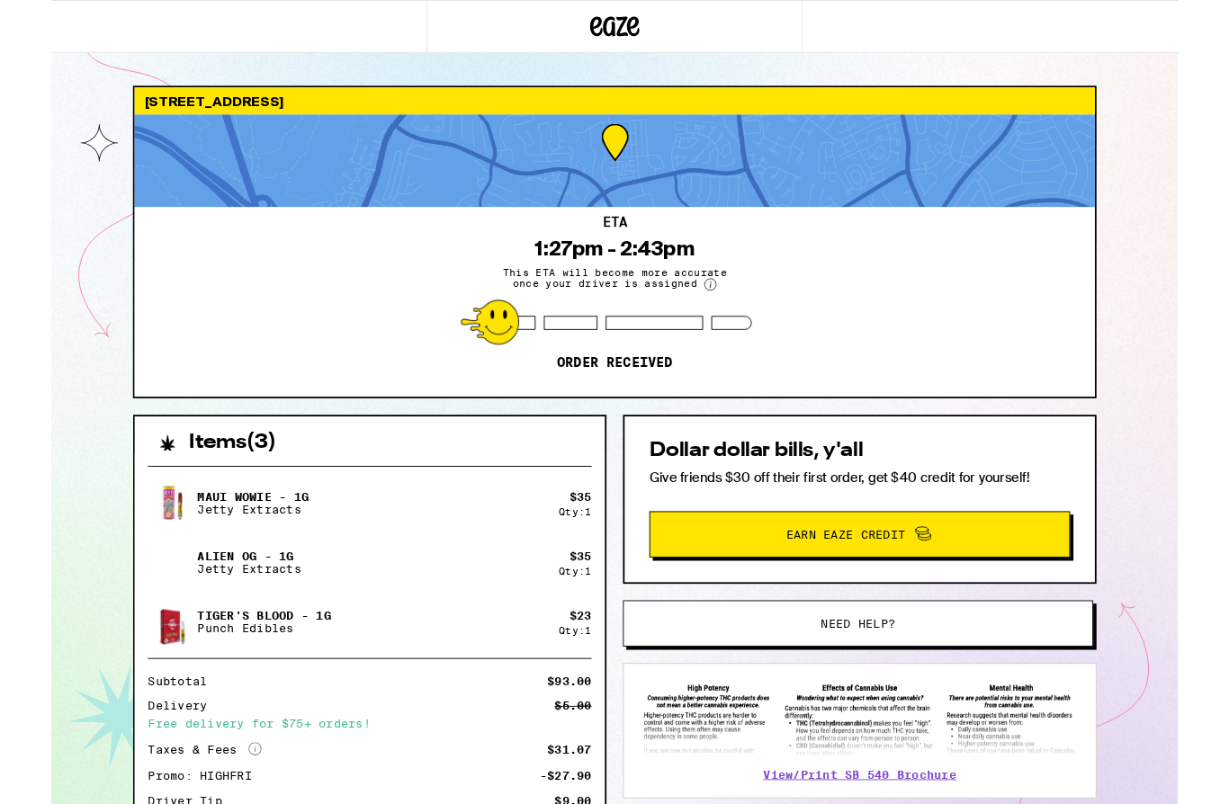
scroll to position [73, 0]
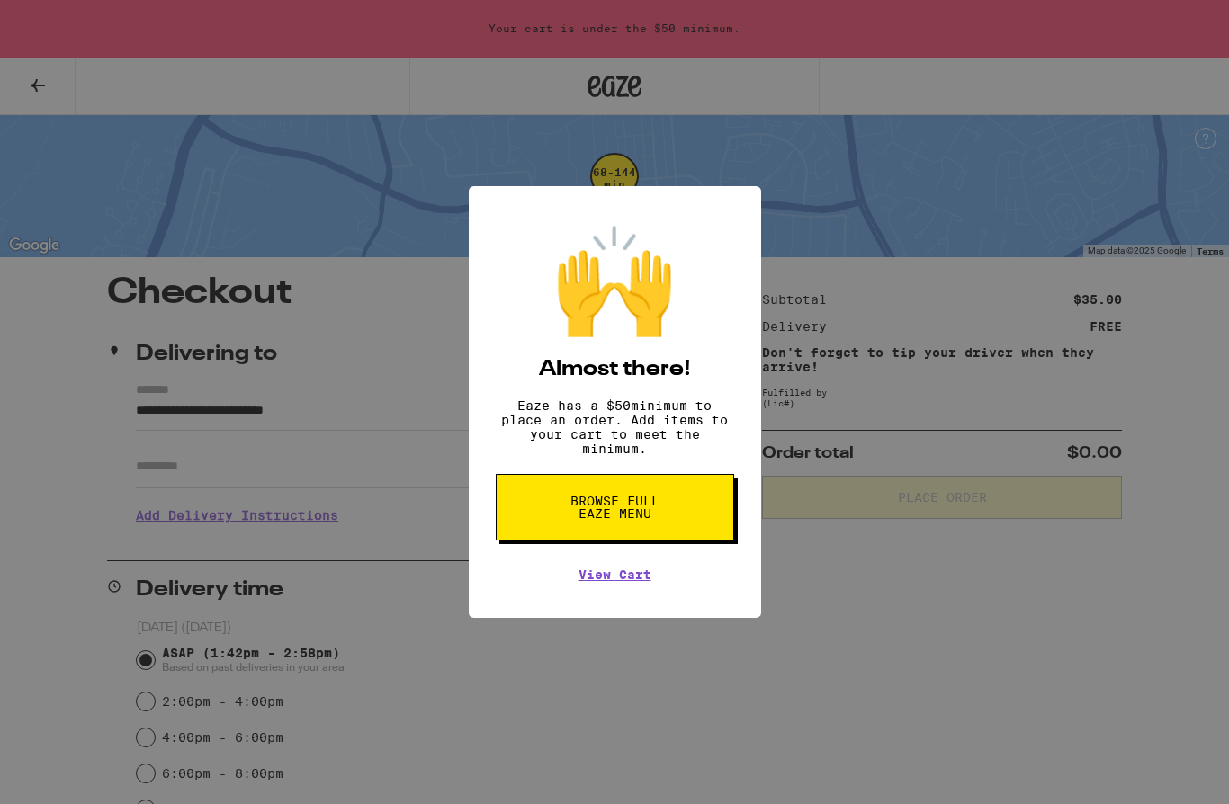
click at [653, 520] on span "Browse full Eaze Menu" at bounding box center [615, 507] width 93 height 25
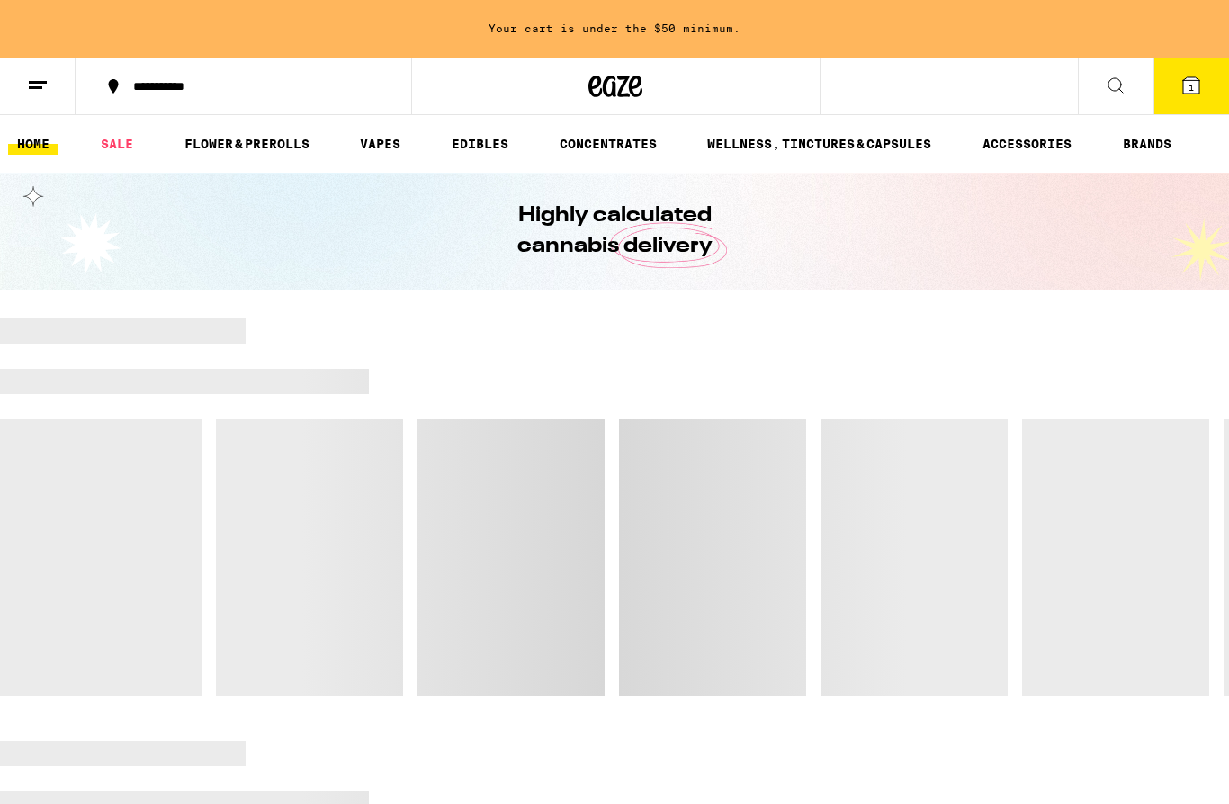
click at [1190, 96] on button "1" at bounding box center [1191, 86] width 76 height 56
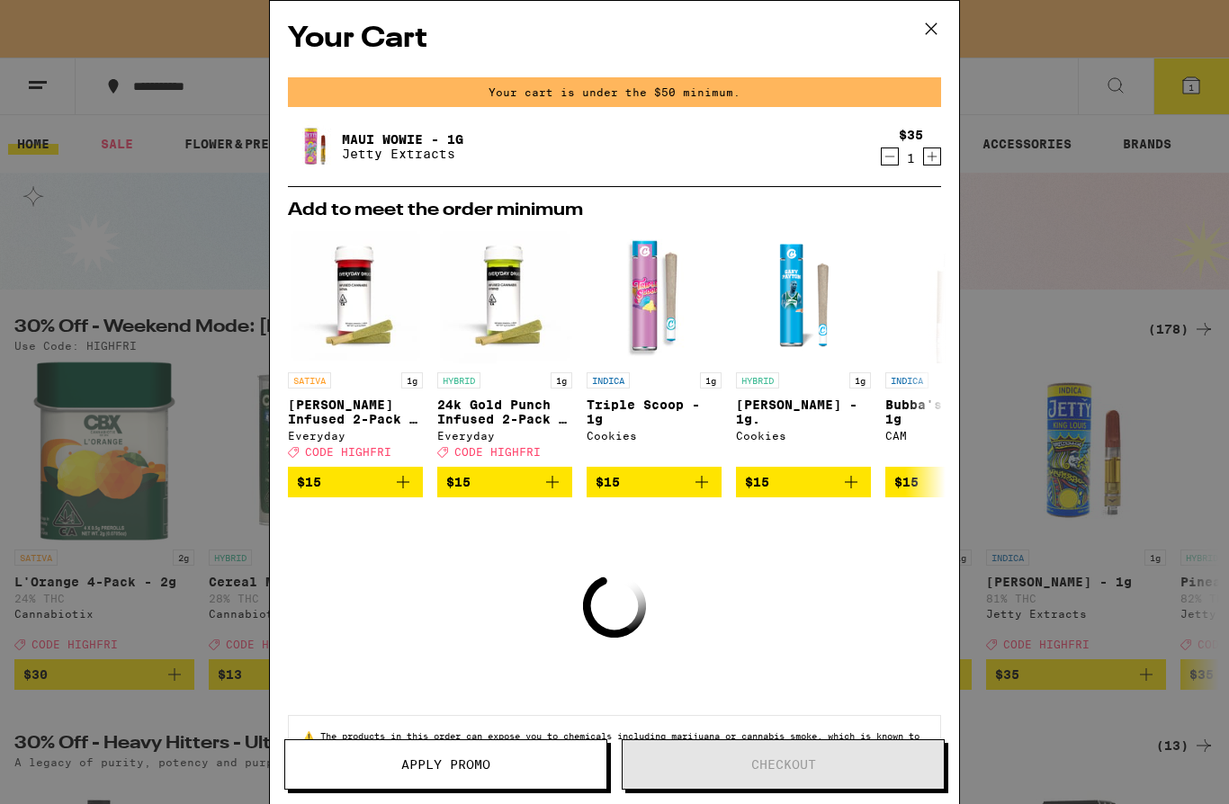
click at [103, 560] on div "Your Cart Your cart is under the $50 minimum. Maui Wowie - 1g Jetty Extracts $3…" at bounding box center [614, 402] width 1229 height 804
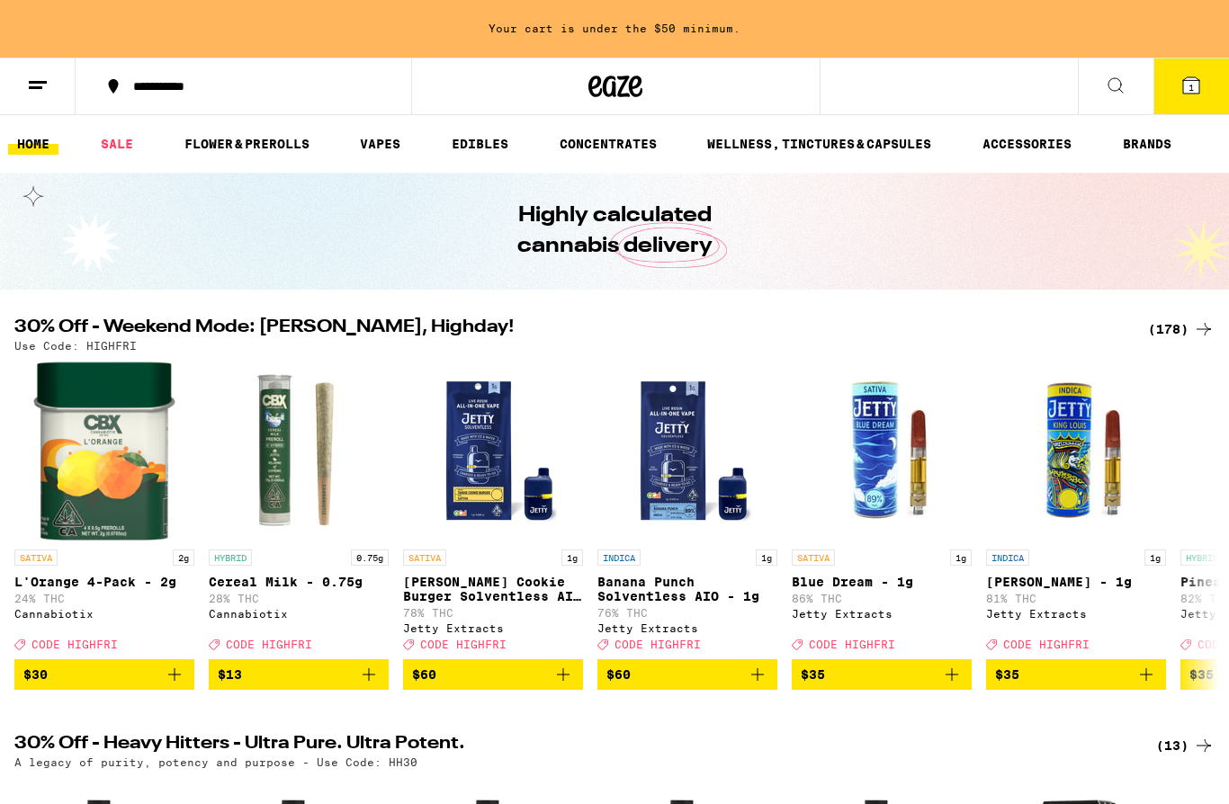
click at [926, 32] on div "Your cart is under the $50 minimum." at bounding box center [614, 29] width 1229 height 58
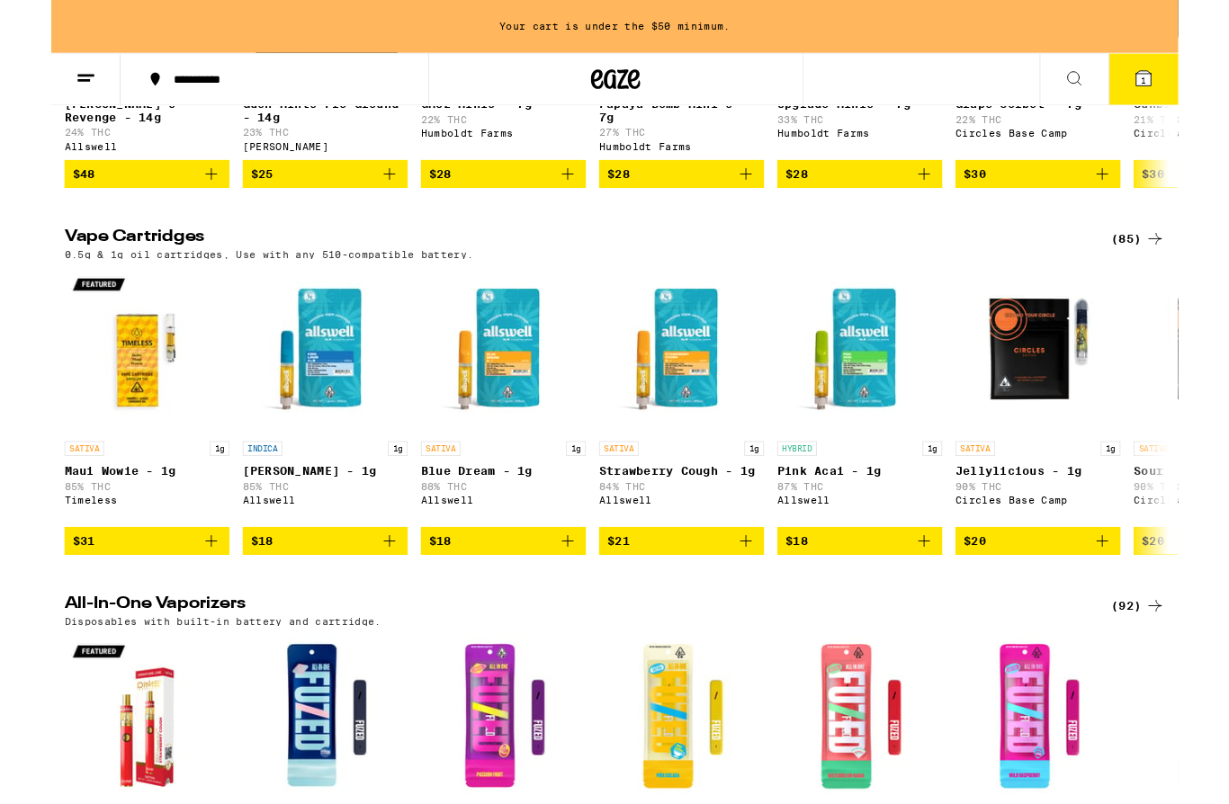
scroll to position [3128, 0]
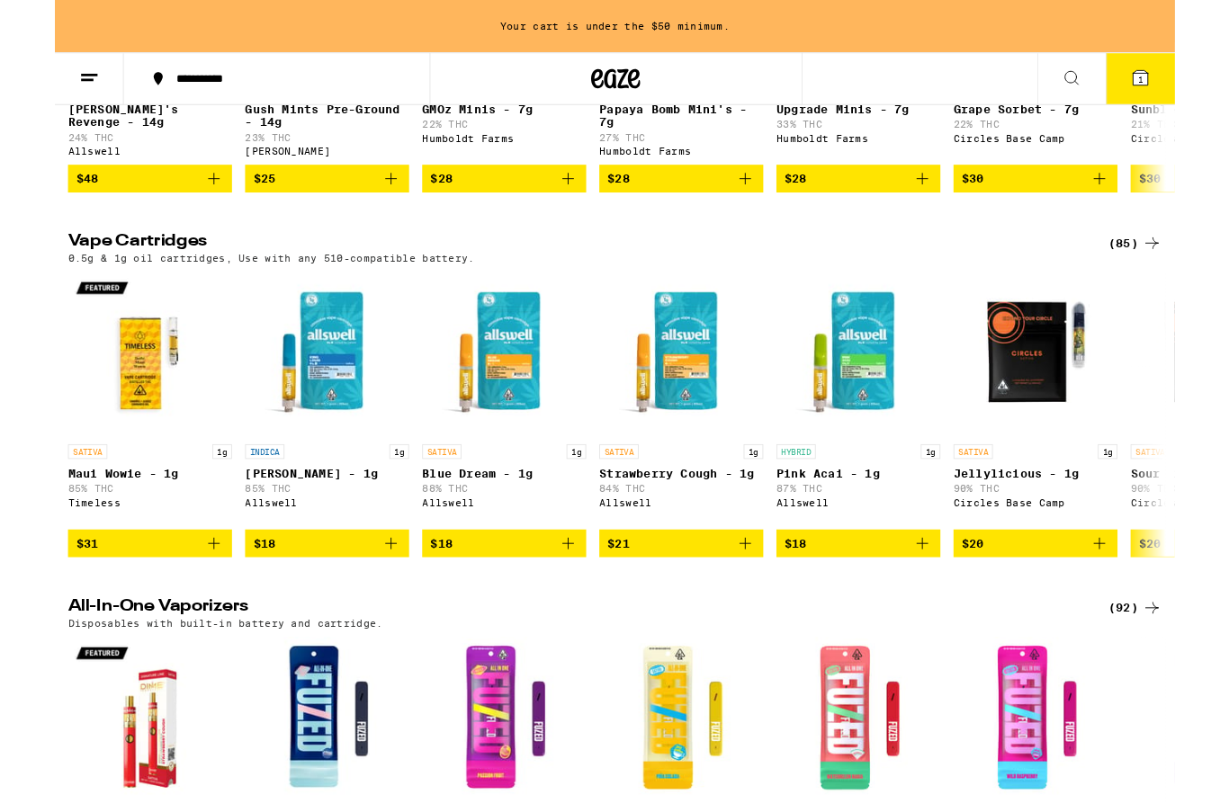
click at [1196, 278] on icon at bounding box center [1204, 267] width 22 height 22
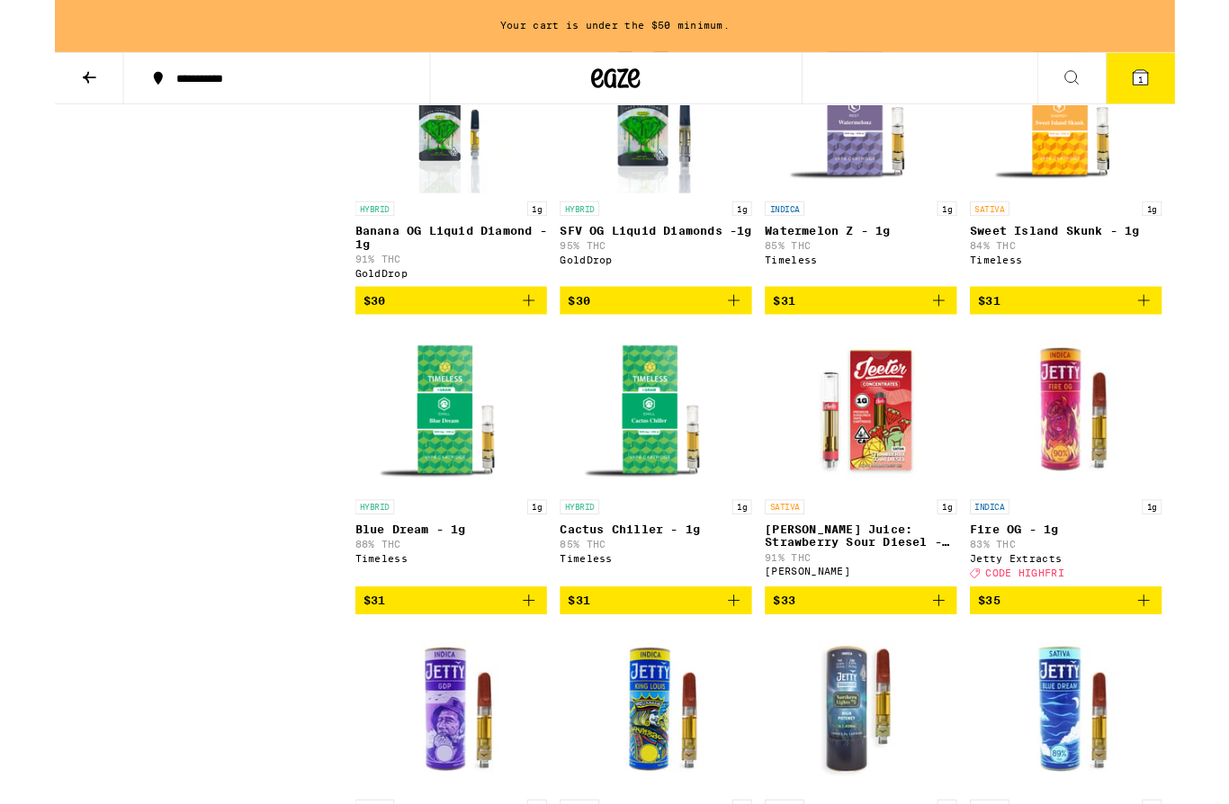
scroll to position [3495, 0]
click at [444, 340] on span "$30" at bounding box center [434, 329] width 193 height 22
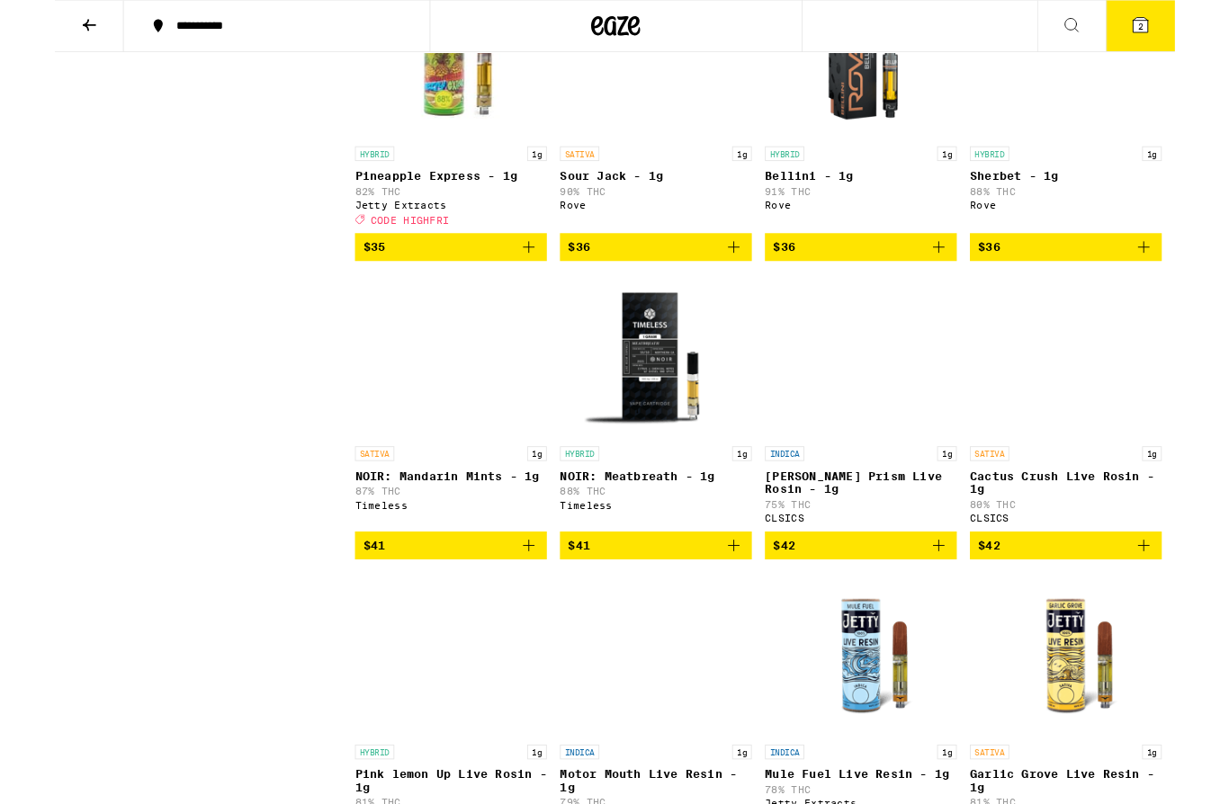
scroll to position [4812, 0]
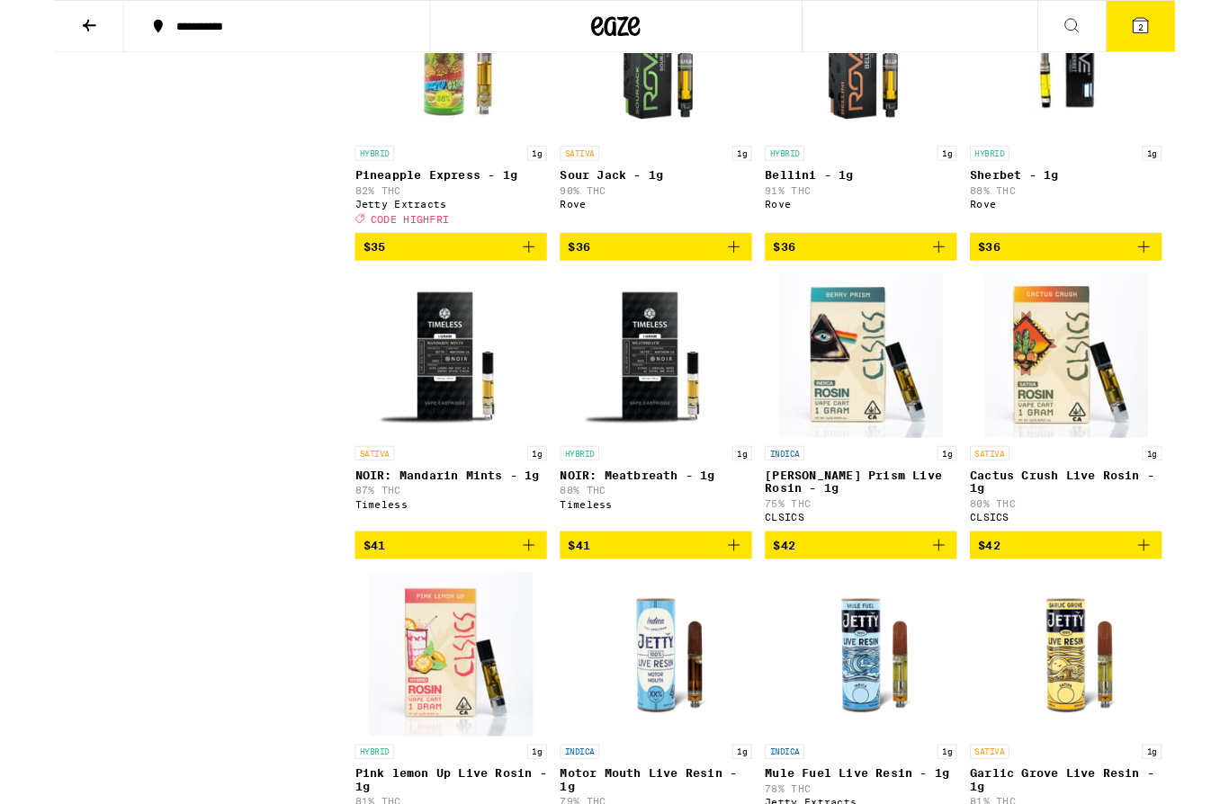
click at [1105, 282] on span "$36" at bounding box center [1109, 271] width 193 height 22
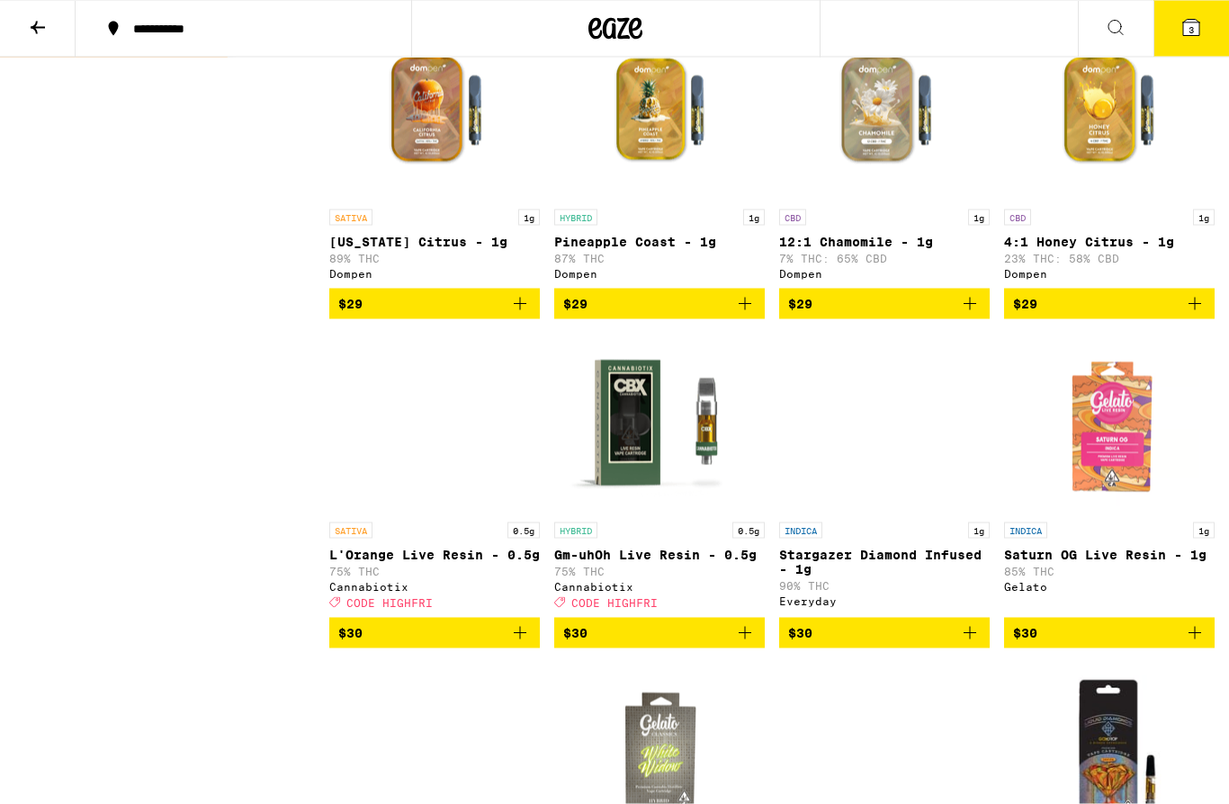
scroll to position [2479, 0]
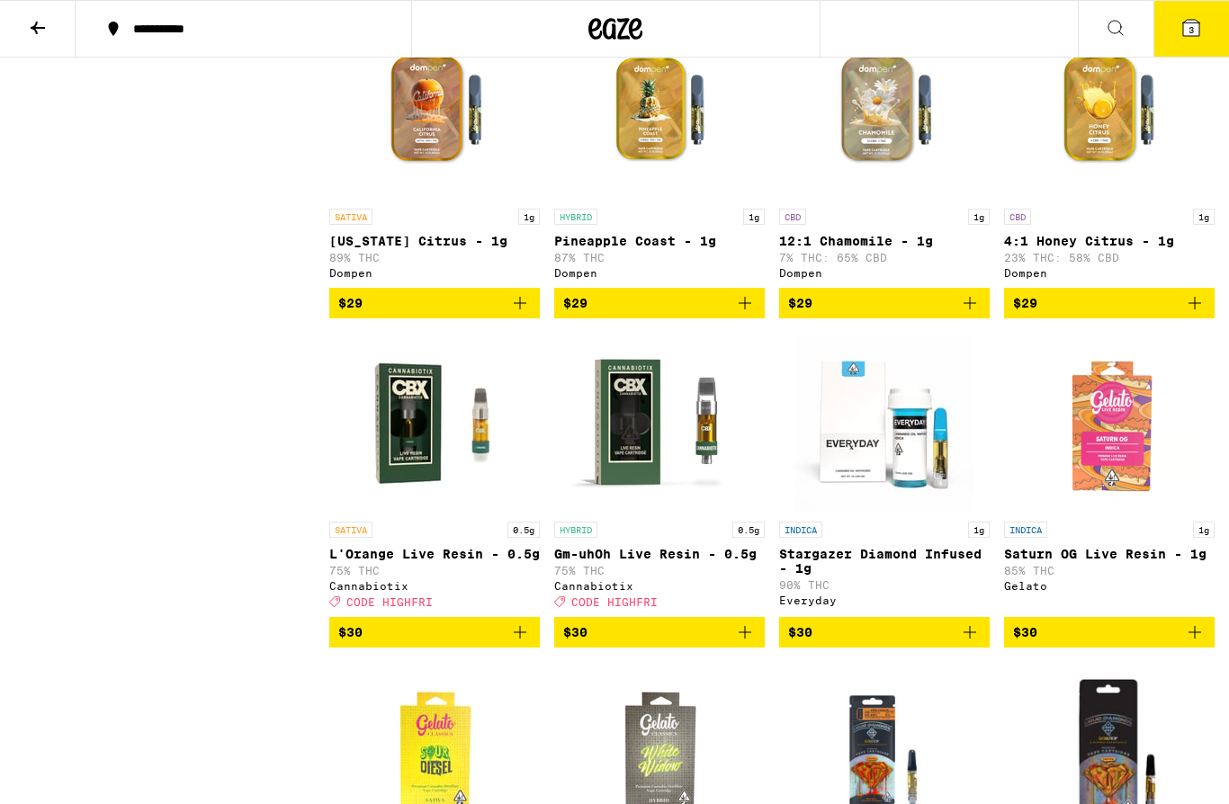
click at [1196, 25] on icon at bounding box center [1191, 28] width 16 height 16
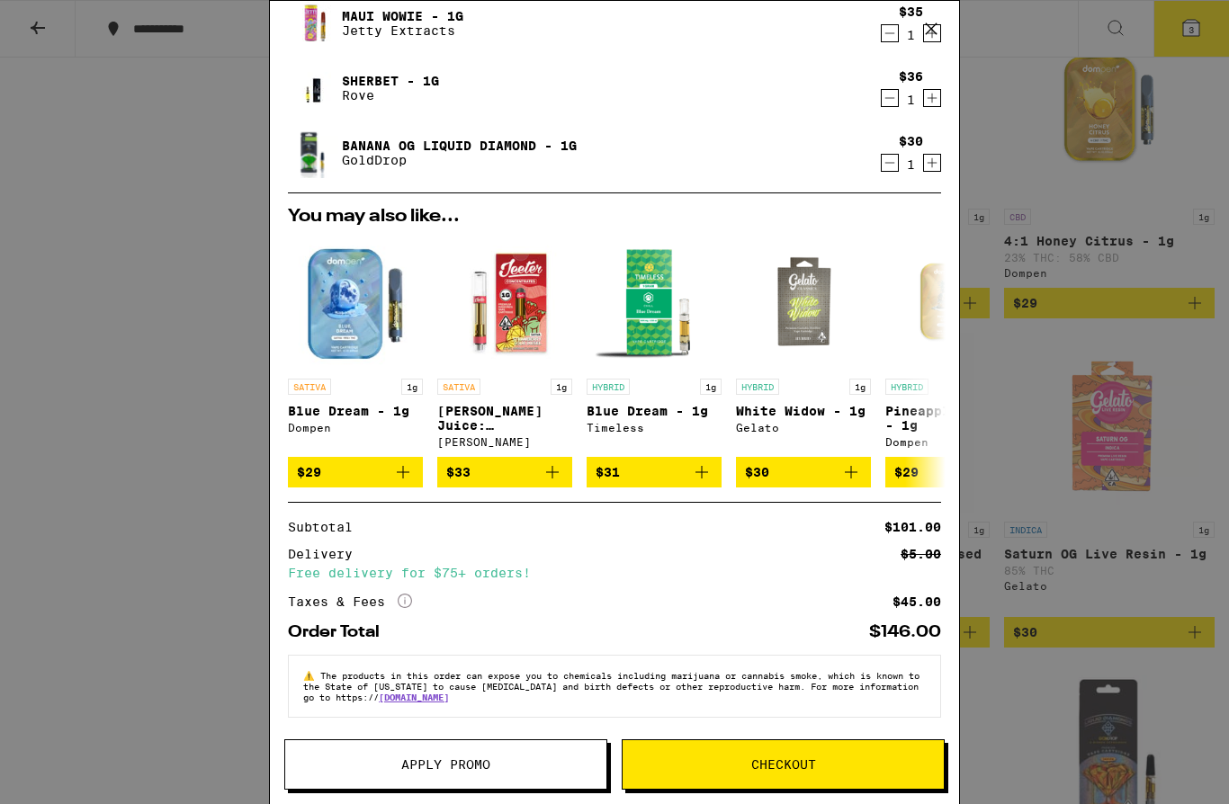
scroll to position [80, 0]
click at [448, 765] on span "Apply Promo" at bounding box center [445, 764] width 89 height 13
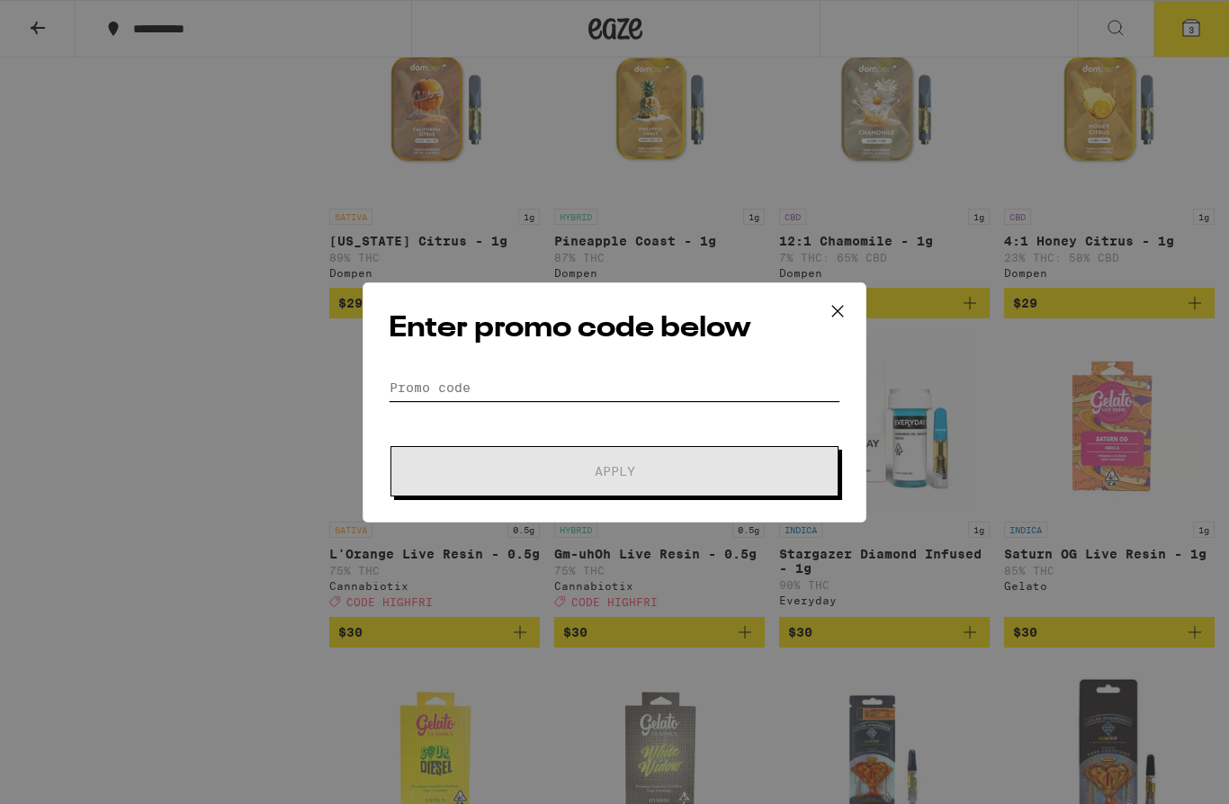
click at [473, 382] on input "Promo Code" at bounding box center [615, 387] width 452 height 27
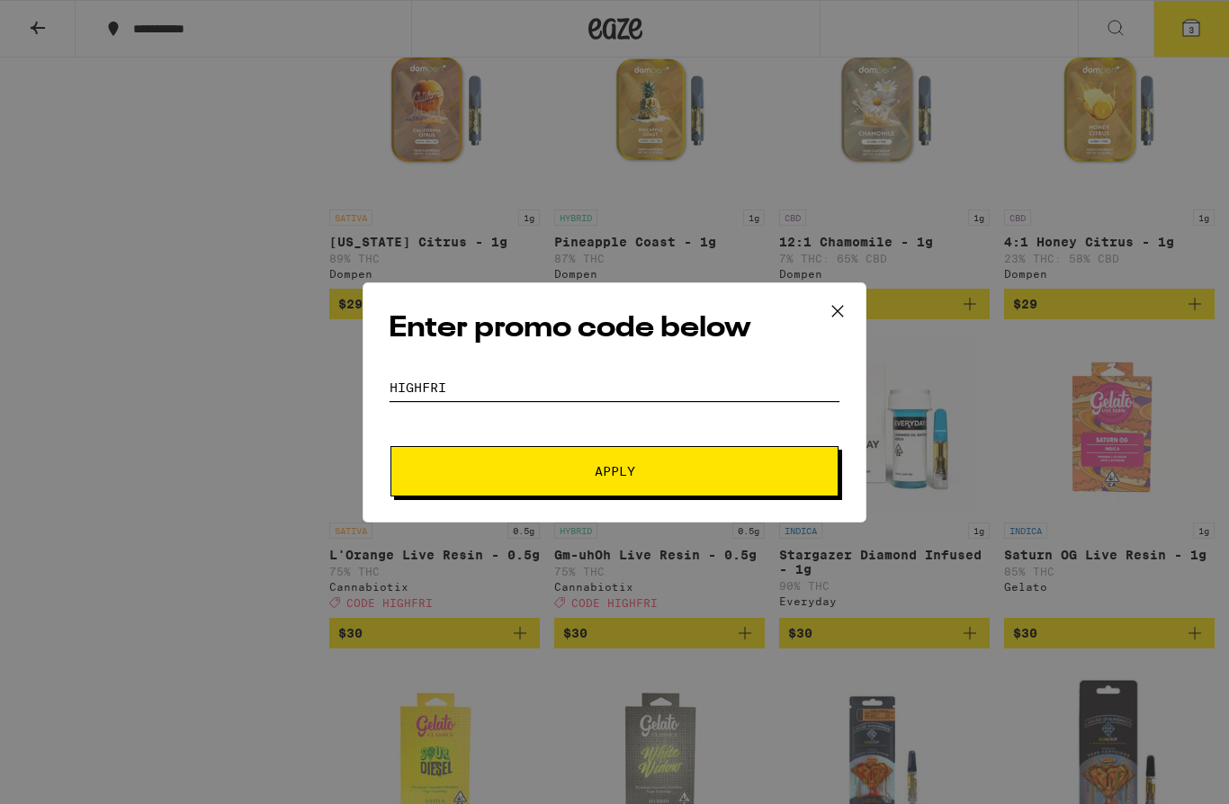
type input "Highfri"
click at [632, 476] on span "Apply" at bounding box center [615, 471] width 40 height 13
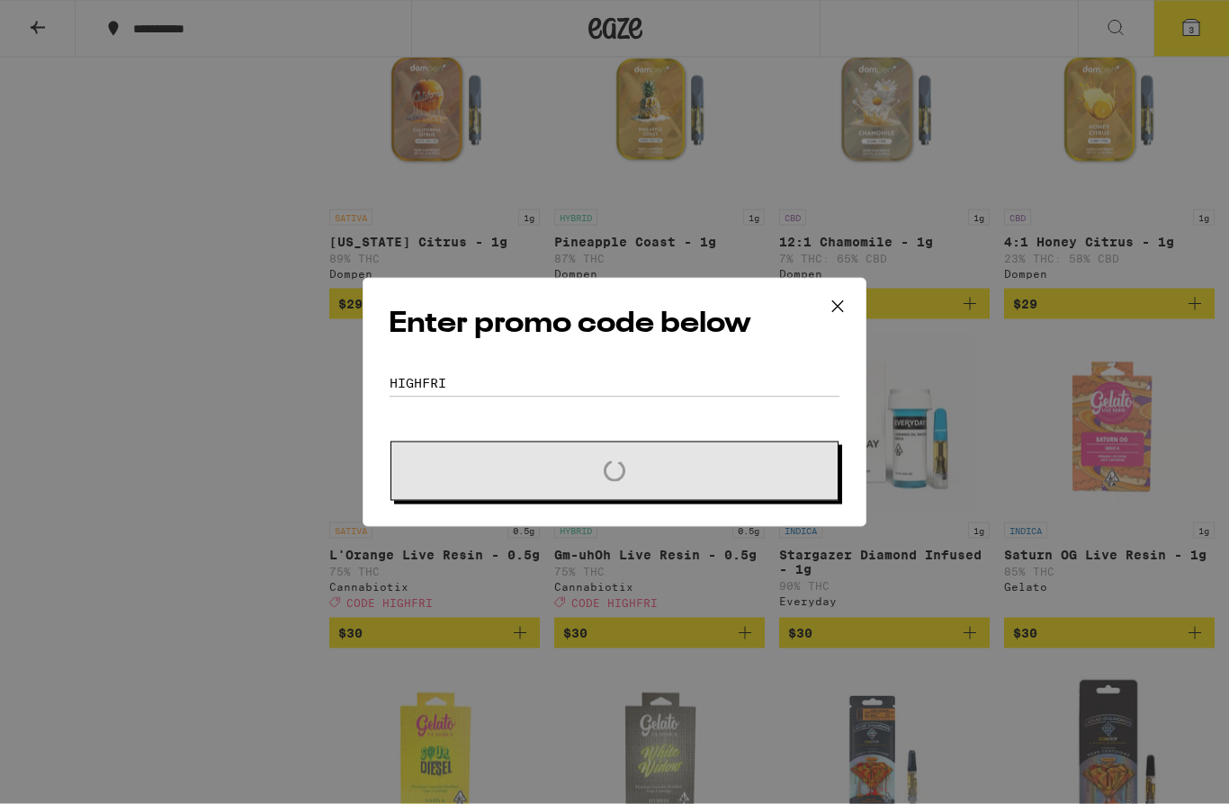
scroll to position [2479, 0]
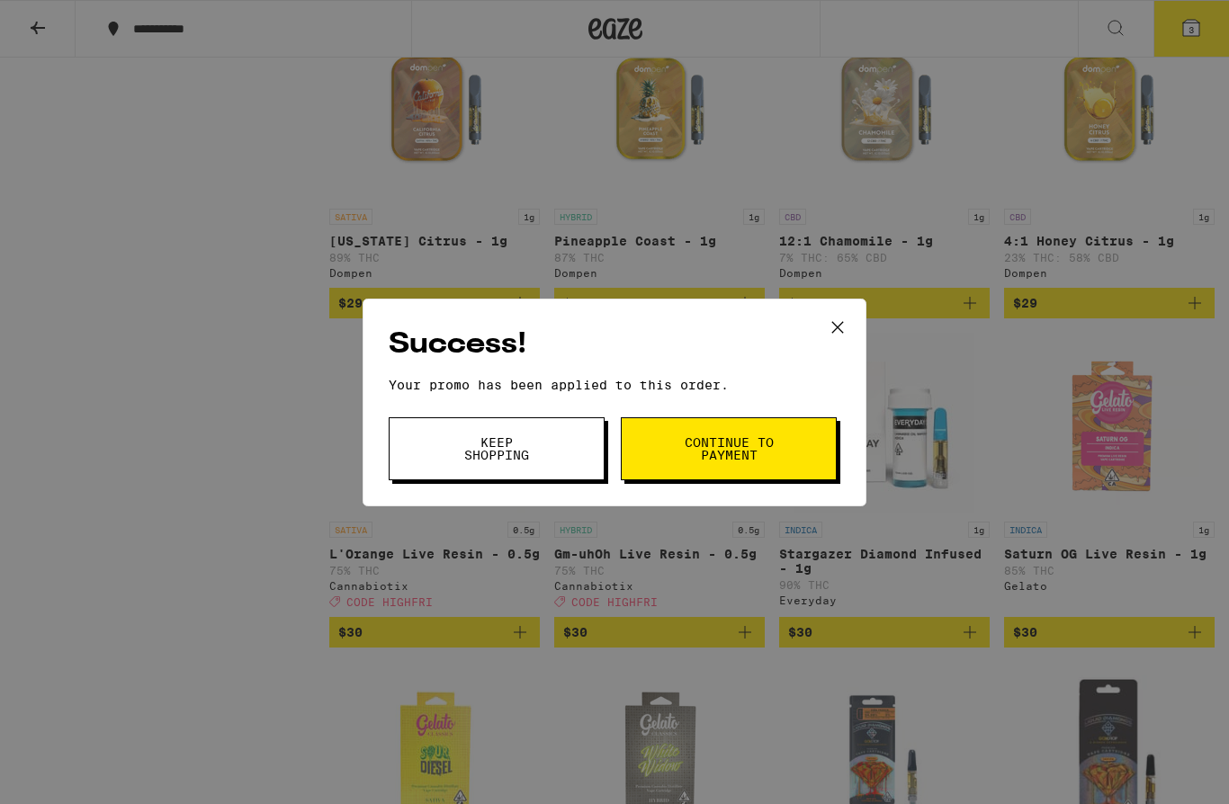
click at [694, 437] on span "Continue to payment" at bounding box center [729, 448] width 92 height 25
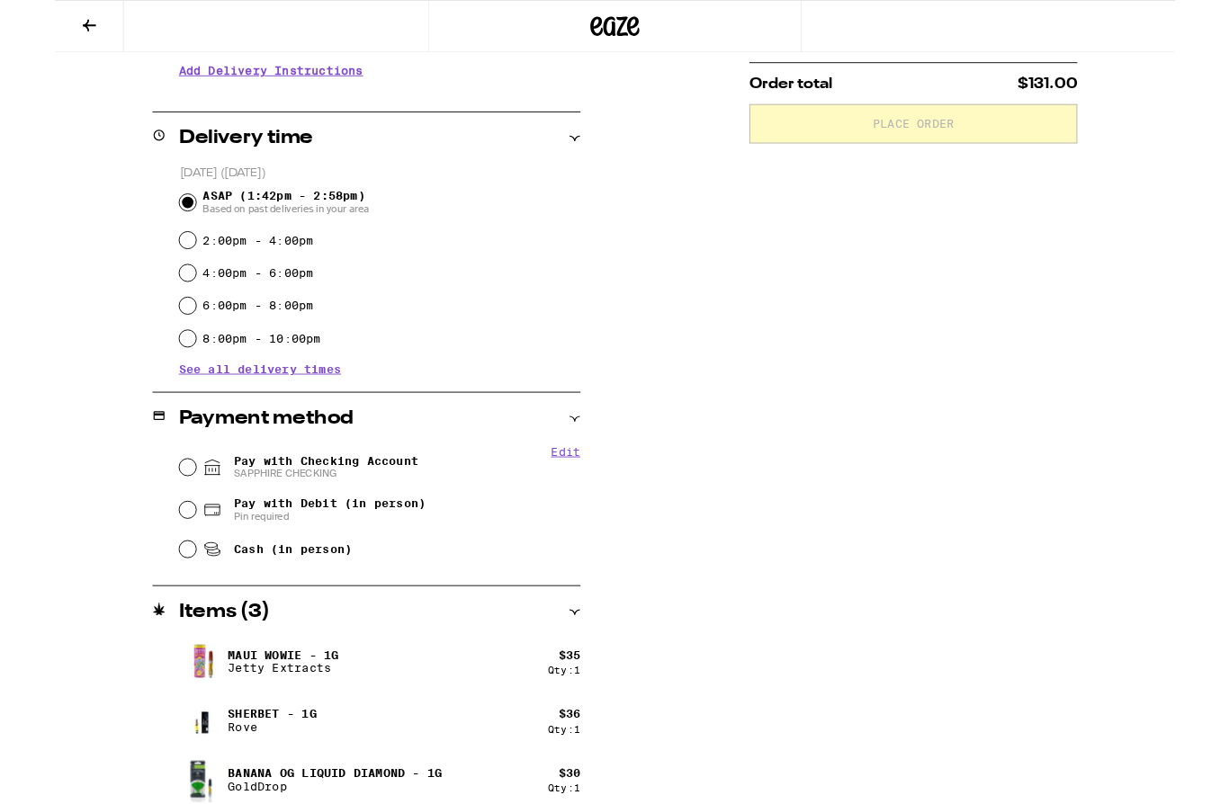
scroll to position [394, 0]
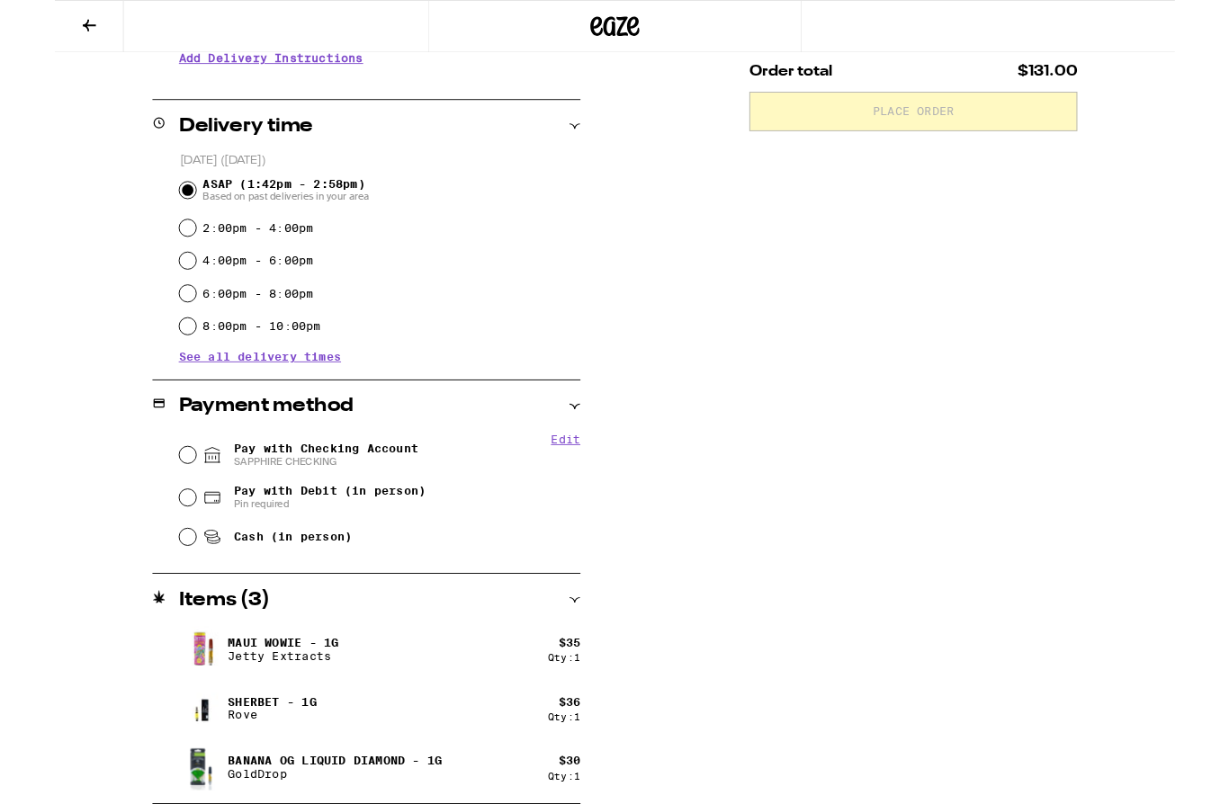
click at [148, 497] on input "Pay with Checking Account SAPPHIRE CHECKING" at bounding box center [146, 499] width 18 height 18
radio input "true"
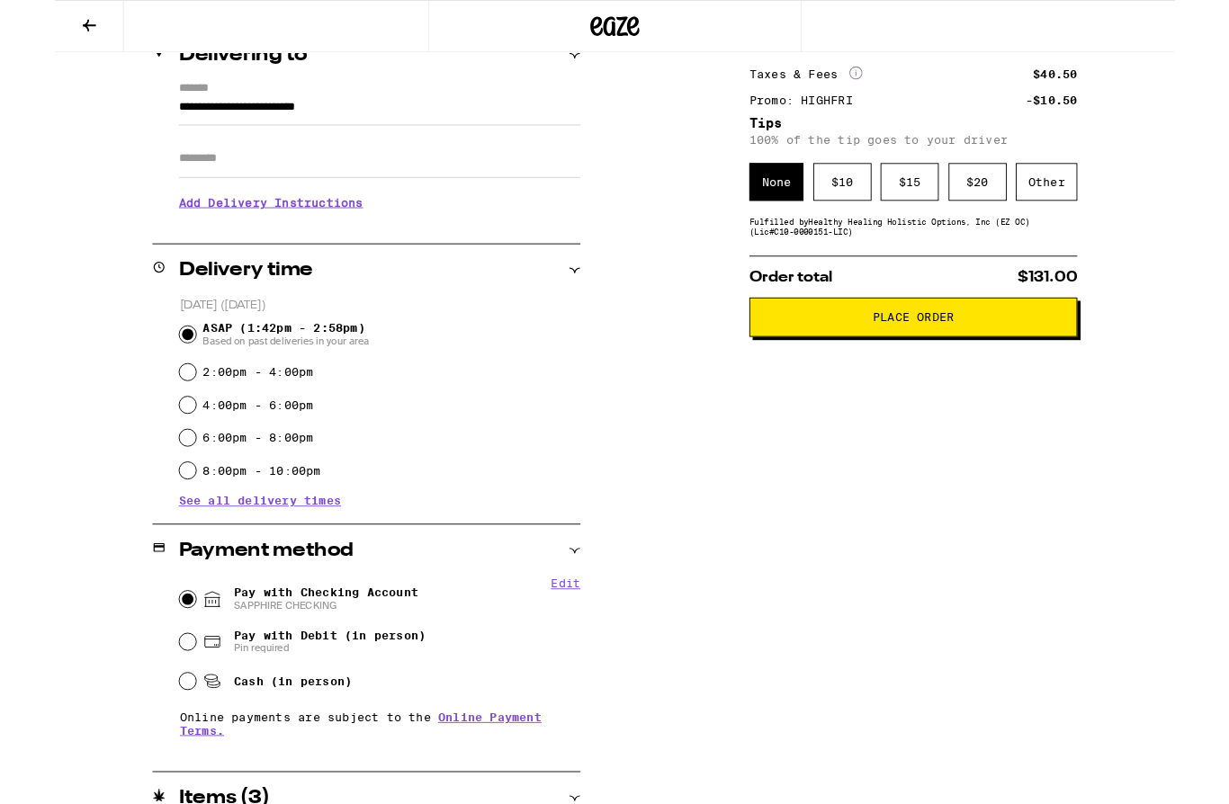
scroll to position [215, 0]
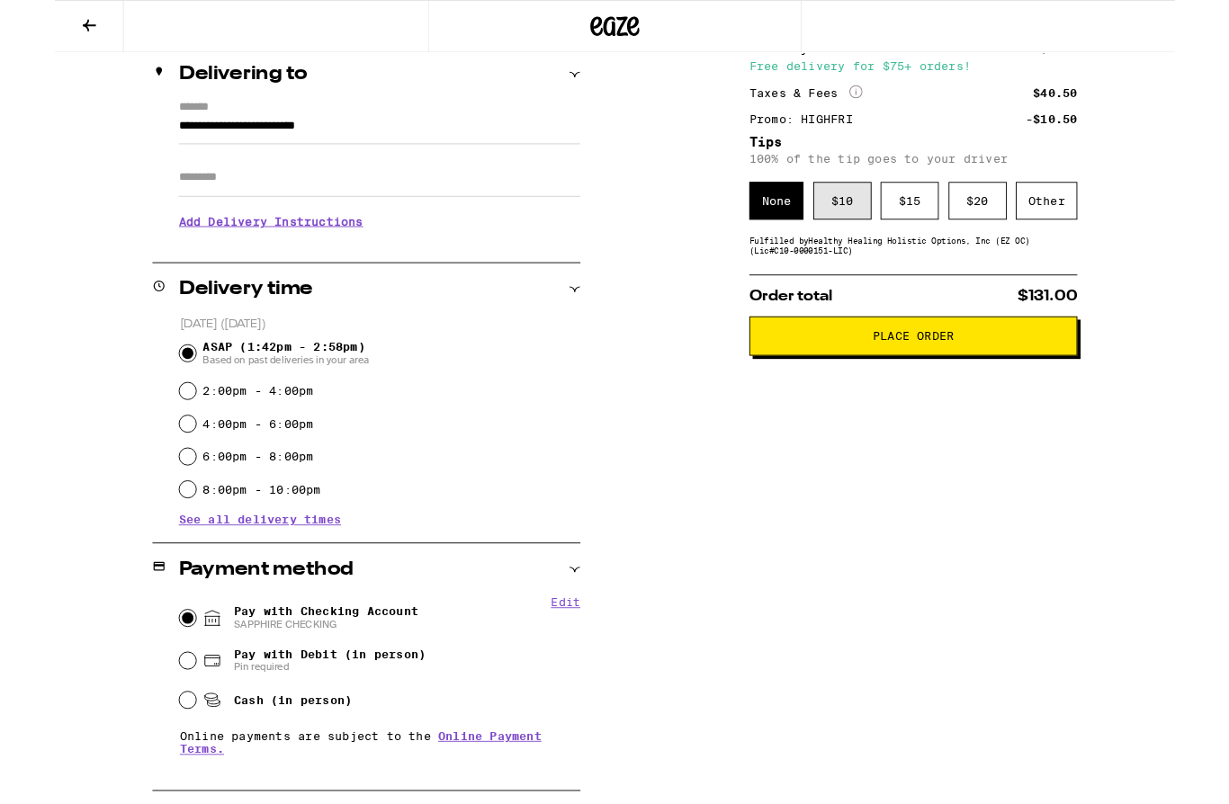
click at [862, 232] on div "$ 10" at bounding box center [864, 220] width 64 height 41
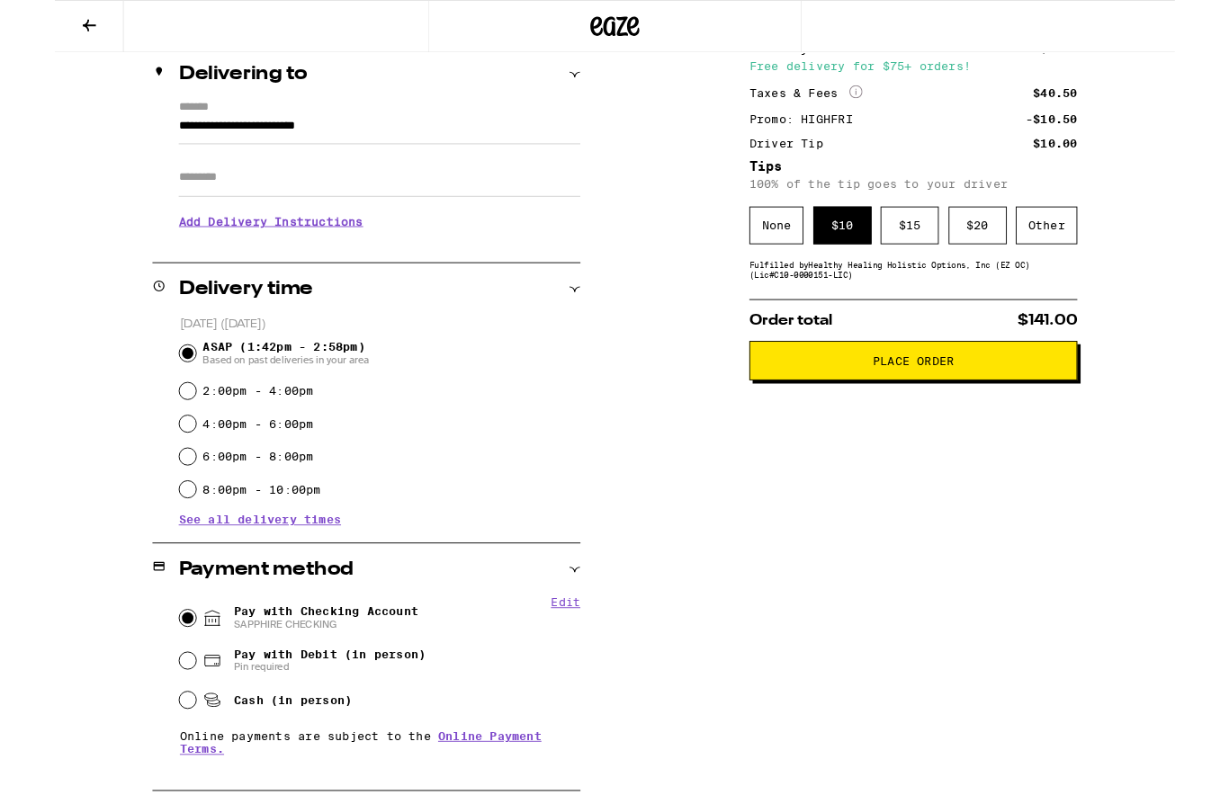
scroll to position [453, 0]
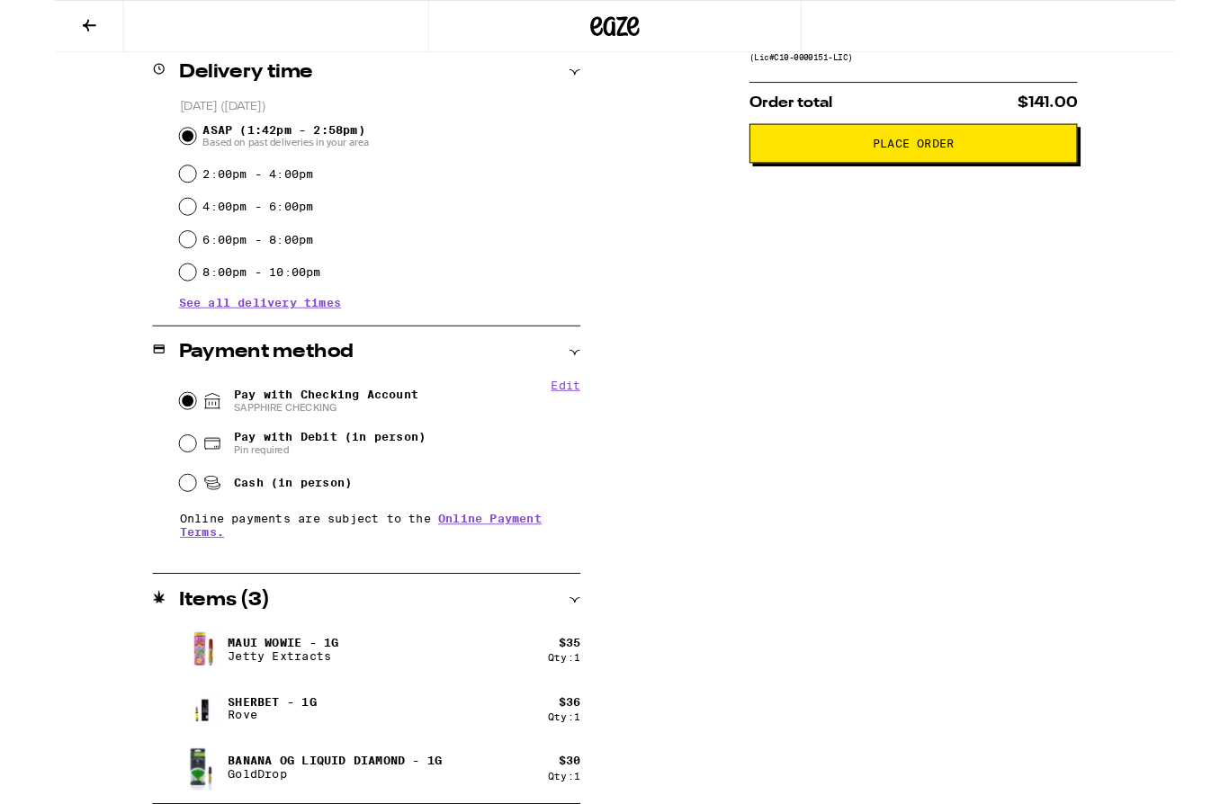
click at [939, 164] on span "Place Order" at bounding box center [942, 157] width 89 height 13
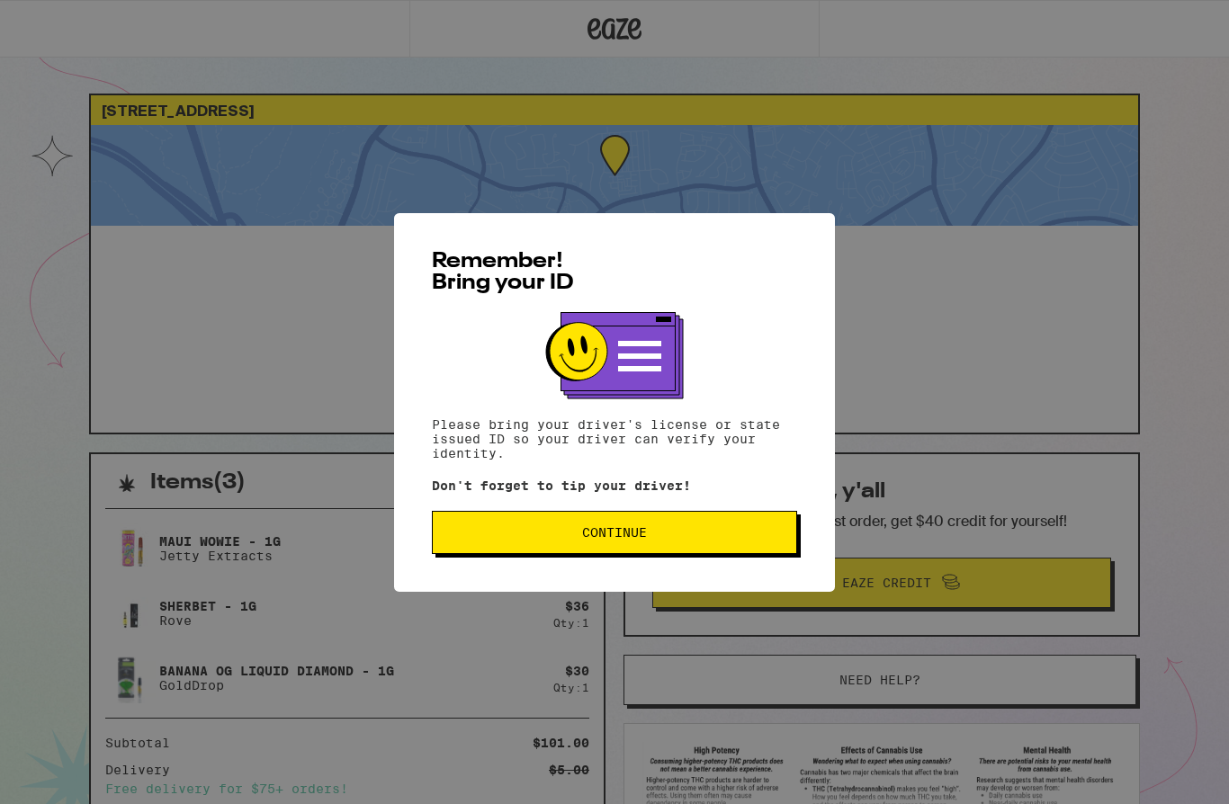
click at [625, 536] on span "Continue" at bounding box center [614, 532] width 65 height 13
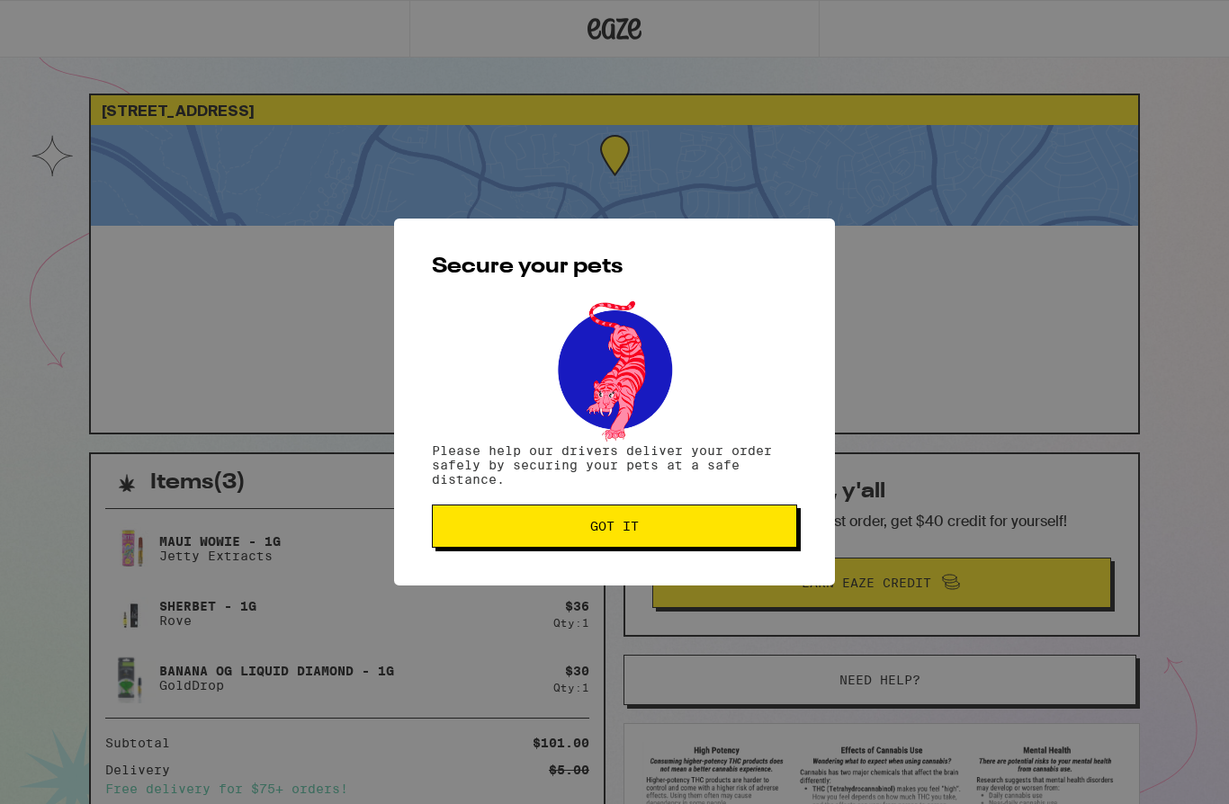
click at [646, 530] on span "Got it" at bounding box center [614, 526] width 335 height 13
